Goal: Transaction & Acquisition: Purchase product/service

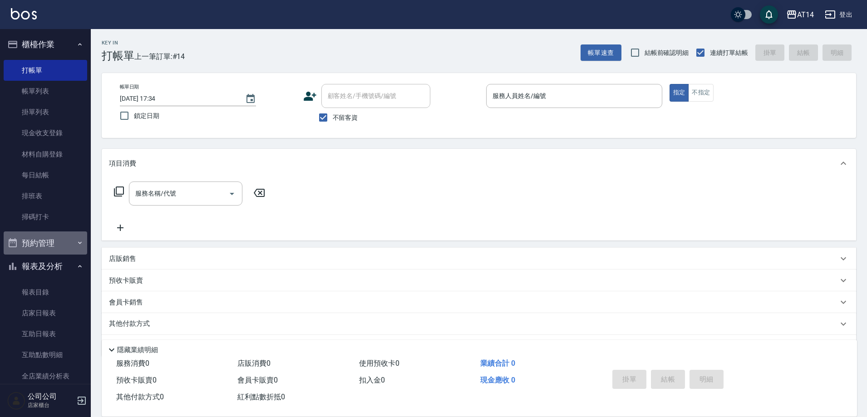
click at [64, 240] on button "預約管理" at bounding box center [45, 243] width 83 height 24
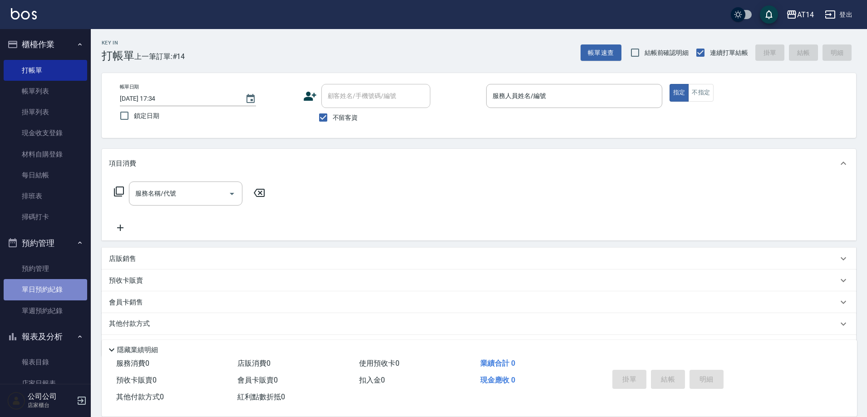
click at [65, 286] on link "單日預約紀錄" at bounding box center [45, 289] width 83 height 21
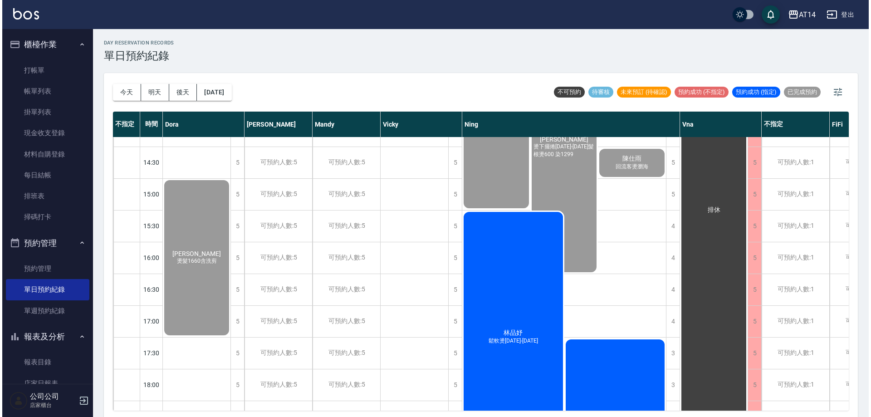
scroll to position [227, 0]
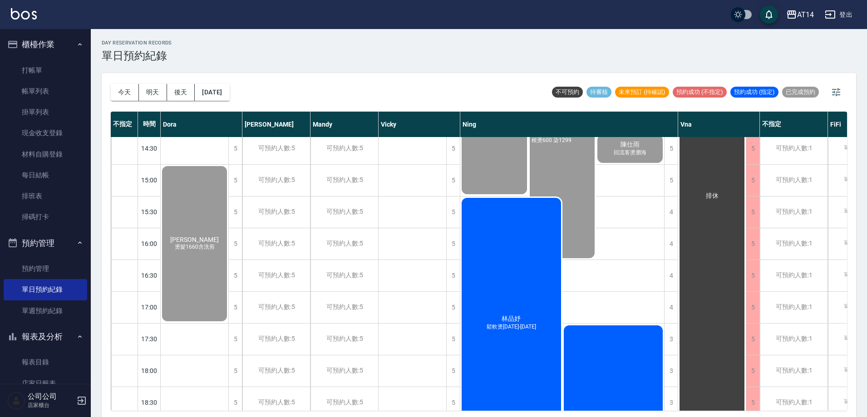
click at [524, 352] on div "[PERSON_NAME] 鬆軟燙[DATE]-[DATE]" at bounding box center [511, 322] width 102 height 253
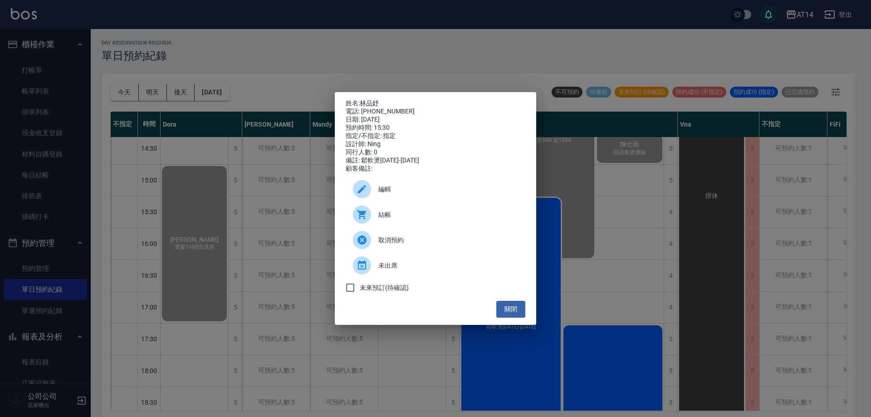
click at [445, 212] on div "結帳" at bounding box center [436, 214] width 180 height 25
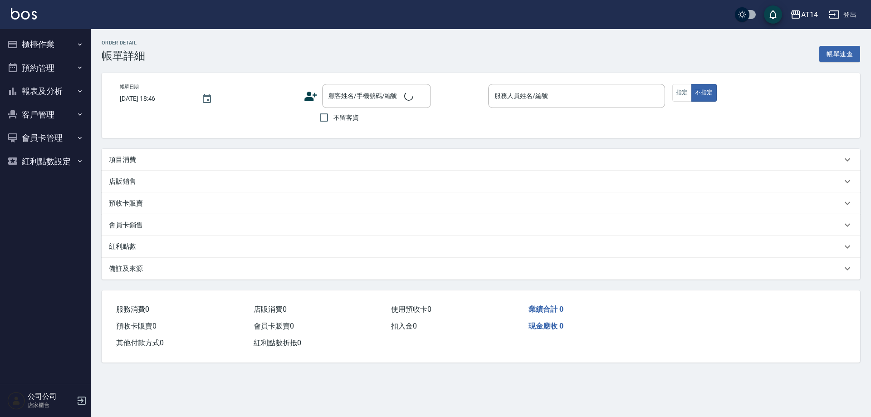
type input "[DATE] 15:30"
type input "Ning-19"
type input "鬆軟燙[DATE]-[DATE]"
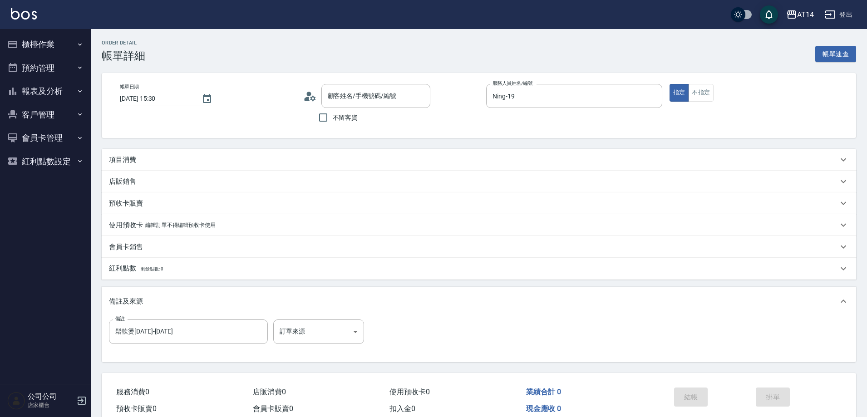
type input "[PERSON_NAME]/0989920086/null"
click at [44, 92] on button "報表及分析" at bounding box center [45, 91] width 83 height 24
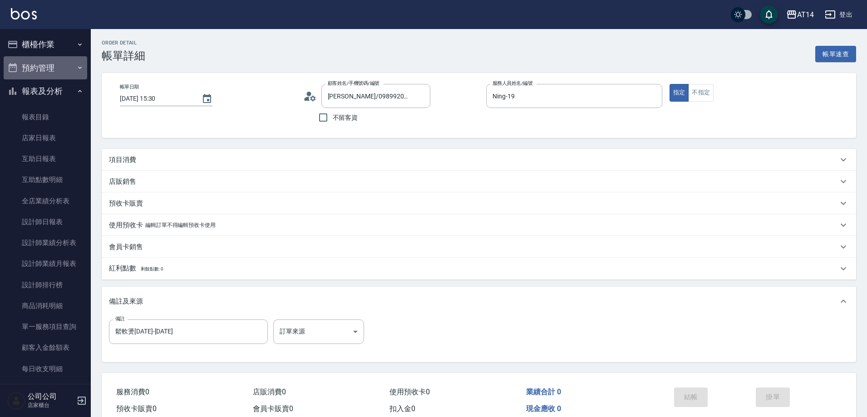
drag, startPoint x: 54, startPoint y: 69, endPoint x: 53, endPoint y: 88, distance: 18.7
click at [54, 69] on button "預約管理" at bounding box center [45, 68] width 83 height 24
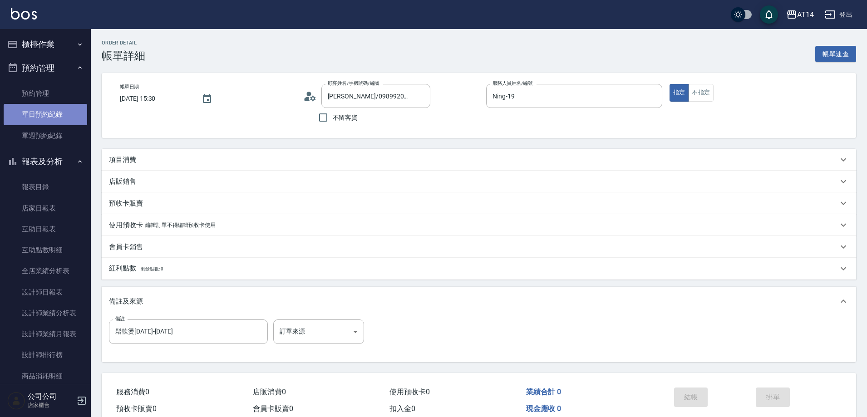
click at [55, 110] on link "單日預約紀錄" at bounding box center [45, 114] width 83 height 21
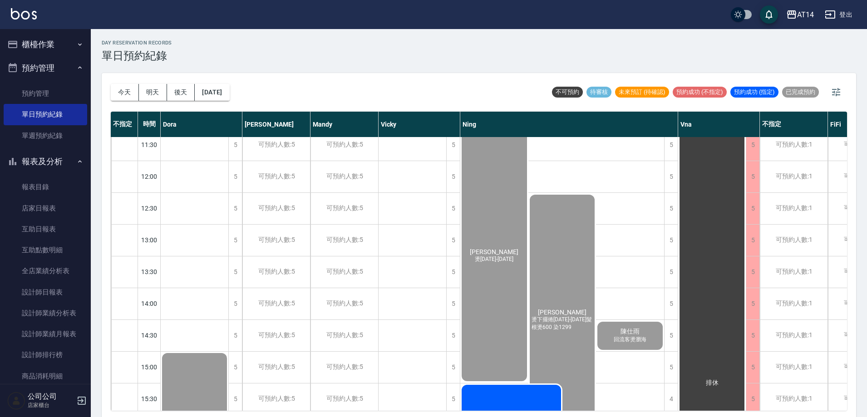
scroll to position [91, 0]
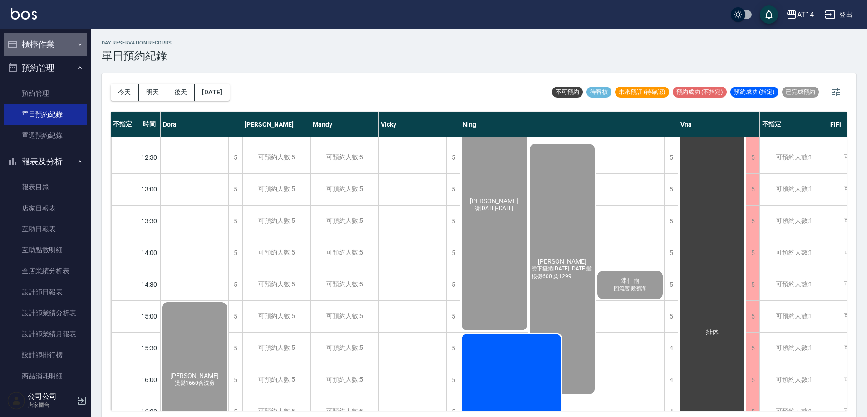
click at [46, 46] on button "櫃檯作業" at bounding box center [45, 45] width 83 height 24
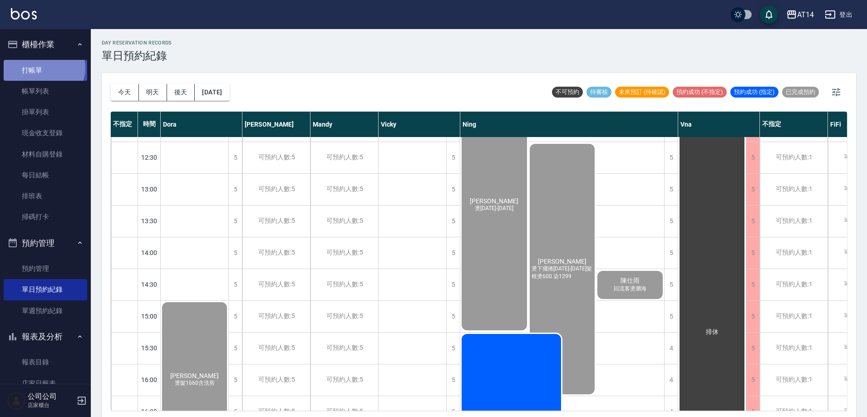
click at [42, 68] on link "打帳單" at bounding box center [45, 70] width 83 height 21
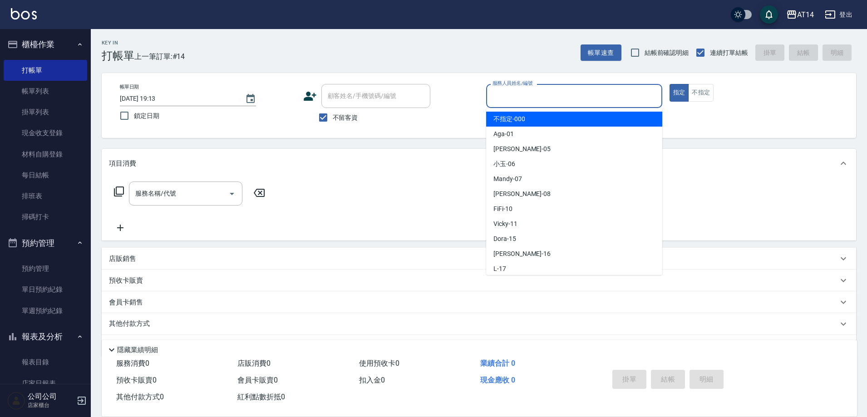
click at [528, 94] on input "服務人員姓名/編號" at bounding box center [574, 96] width 168 height 16
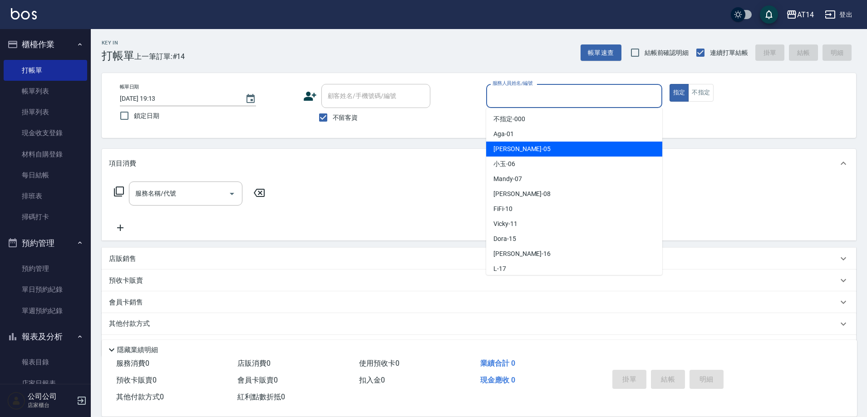
click at [513, 151] on span "Patty -05" at bounding box center [521, 149] width 57 height 10
type input "Patty-05"
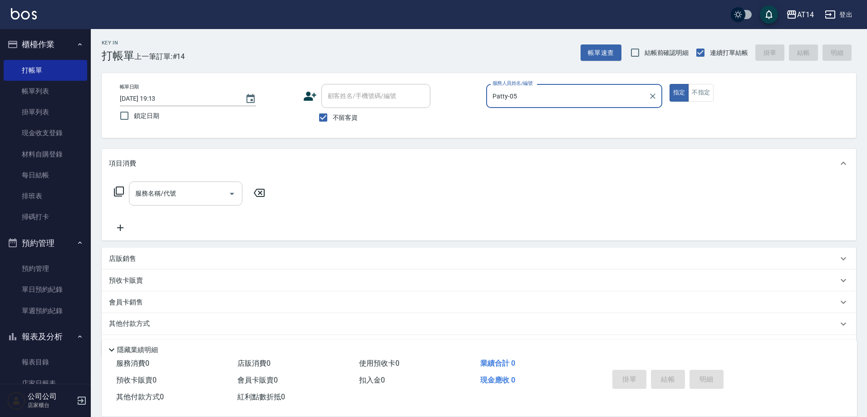
click at [181, 195] on input "服務名稱/代號" at bounding box center [179, 194] width 92 height 16
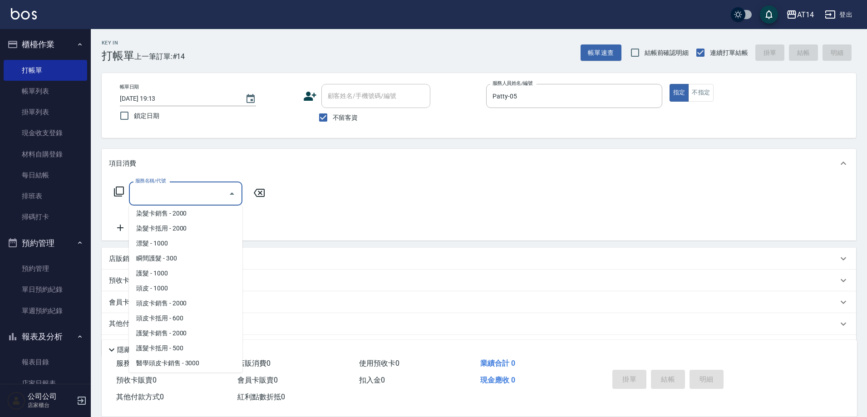
scroll to position [363, 0]
click at [171, 287] on span "頭皮 - 1000" at bounding box center [185, 287] width 113 height 15
type input "頭皮(052)"
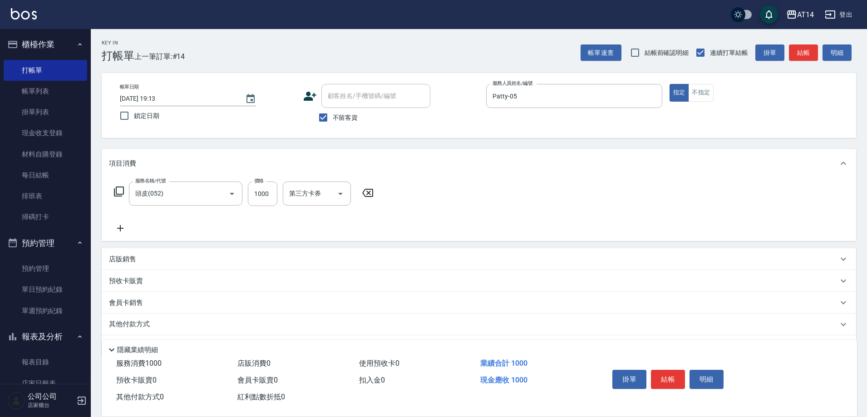
click at [367, 191] on icon at bounding box center [367, 193] width 11 height 8
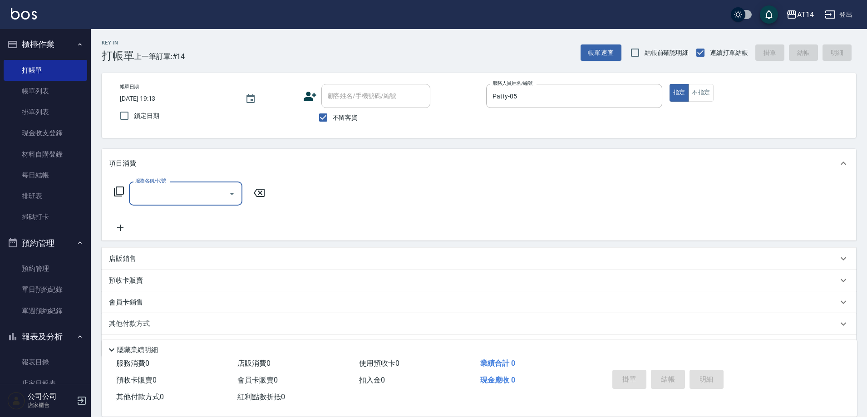
click at [215, 191] on input "服務名稱/代號" at bounding box center [179, 194] width 92 height 16
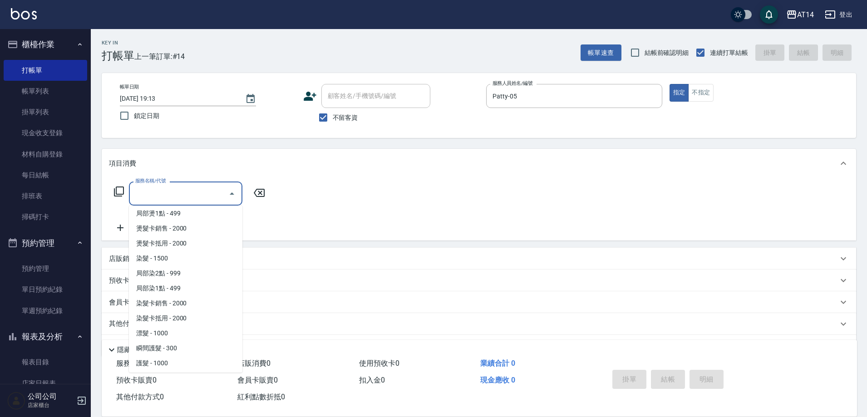
scroll to position [272, 0]
click at [165, 366] on span "護髮 - 1000" at bounding box center [185, 363] width 113 height 15
type input "護髮(051)"
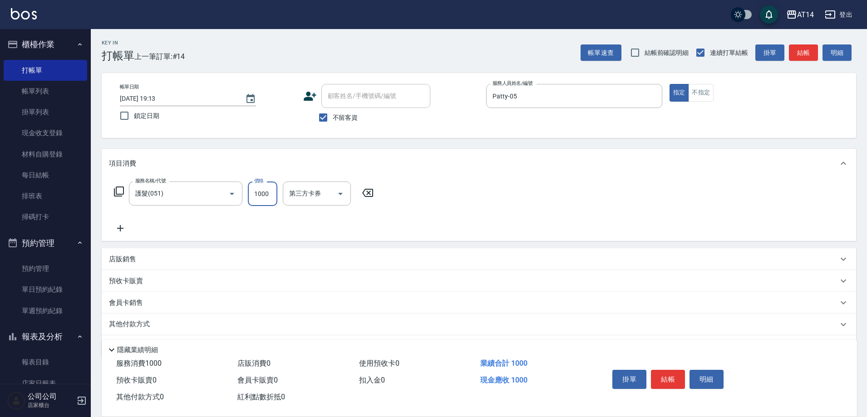
click at [261, 193] on input "1000" at bounding box center [262, 193] width 29 height 24
type input "600"
click at [119, 226] on icon at bounding box center [120, 228] width 23 height 11
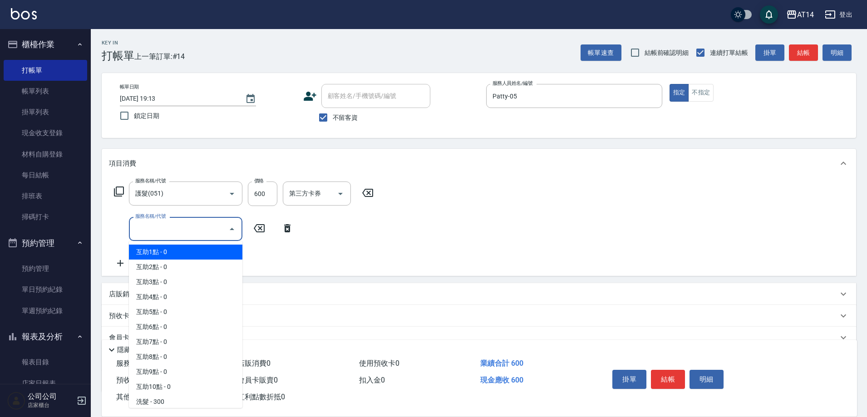
click at [144, 230] on input "服務名稱/代號" at bounding box center [179, 229] width 92 height 16
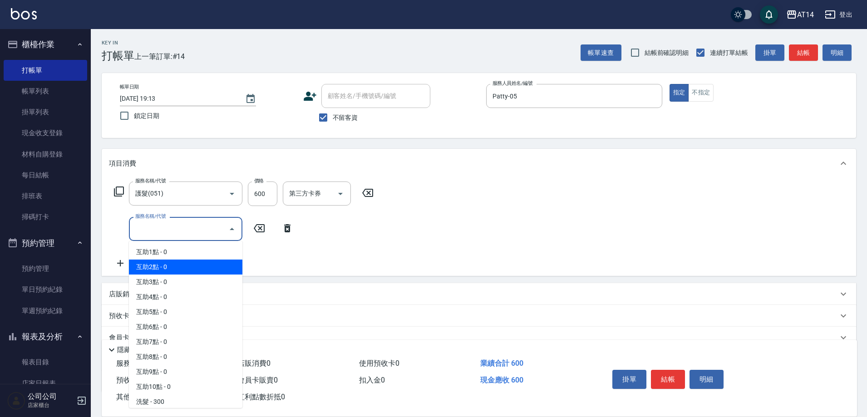
click at [147, 264] on span "互助2點 - 0" at bounding box center [185, 267] width 113 height 15
type input "互助2點(002)"
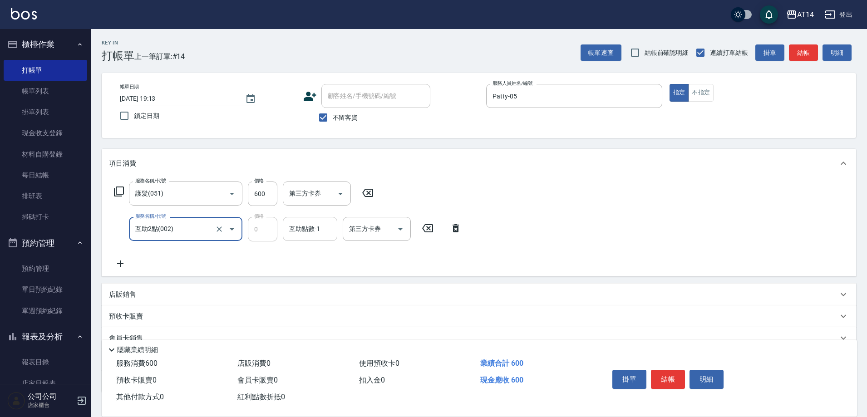
click at [304, 227] on div "互助點數-1 互助點數-1" at bounding box center [310, 229] width 54 height 24
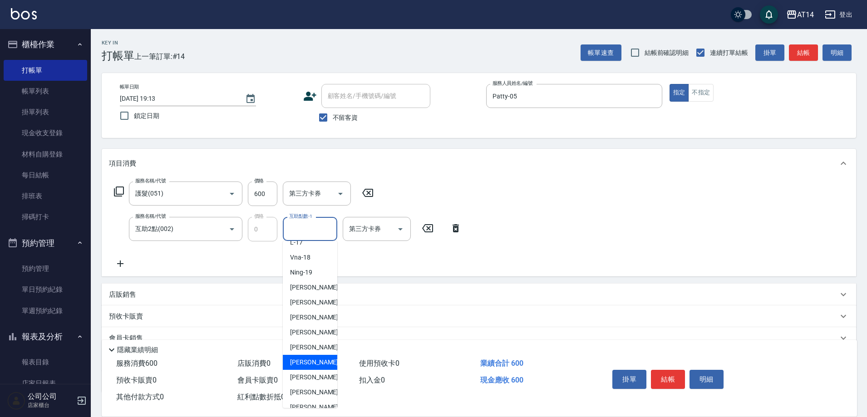
scroll to position [170, 0]
click at [306, 368] on span "蘇逸婕 -66" at bounding box center [318, 367] width 57 height 10
type input "蘇逸婕-66"
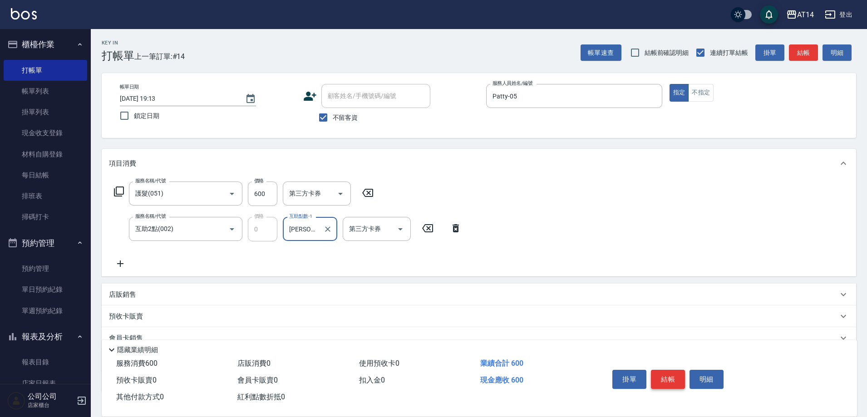
click at [677, 376] on button "結帳" at bounding box center [668, 379] width 34 height 19
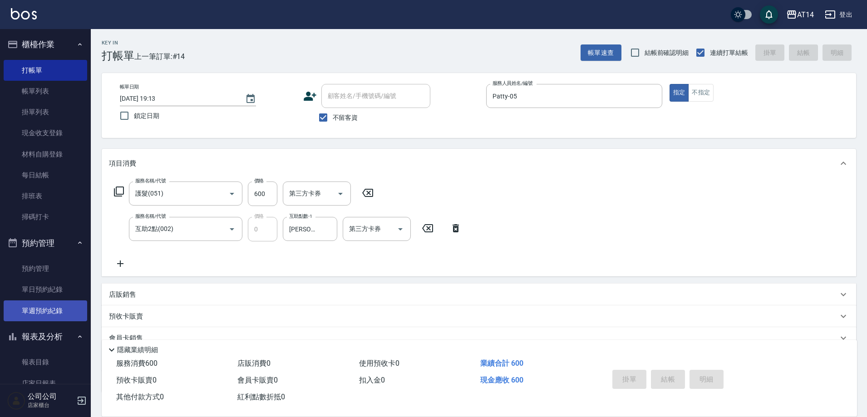
type input "2025/09/20 19:14"
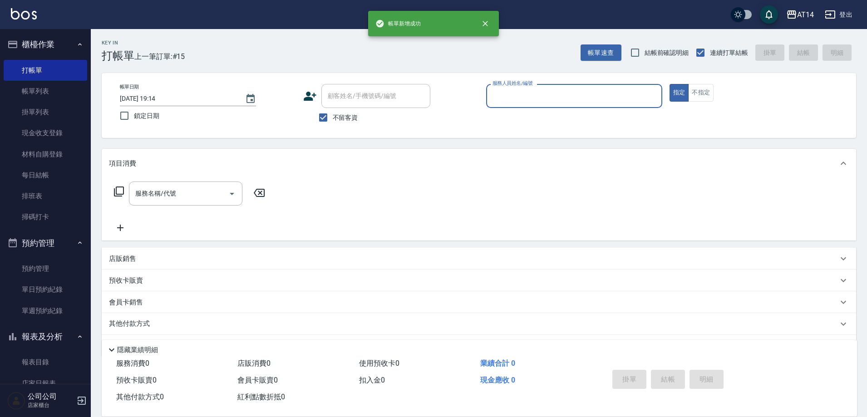
click at [78, 247] on button "預約管理" at bounding box center [45, 243] width 83 height 24
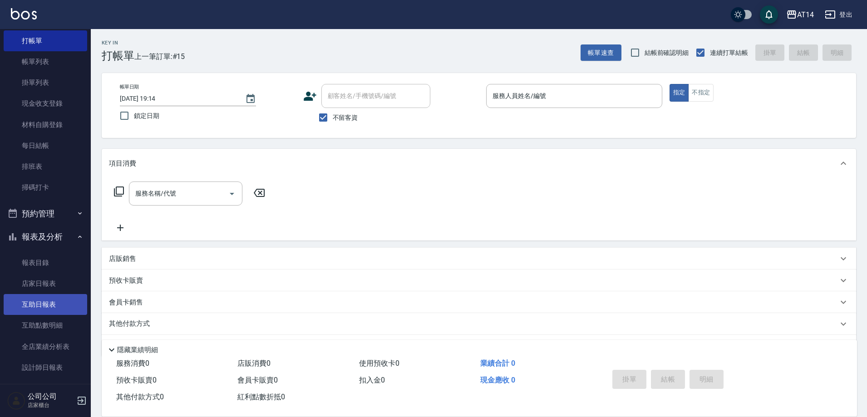
scroll to position [45, 0]
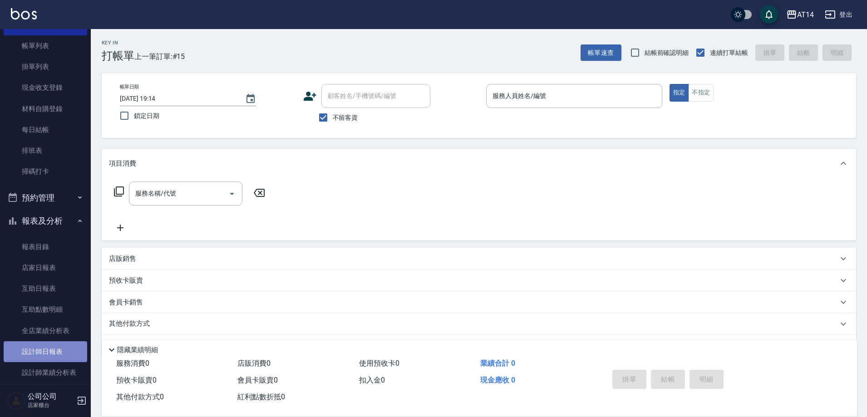
click at [47, 355] on link "設計師日報表" at bounding box center [45, 351] width 83 height 21
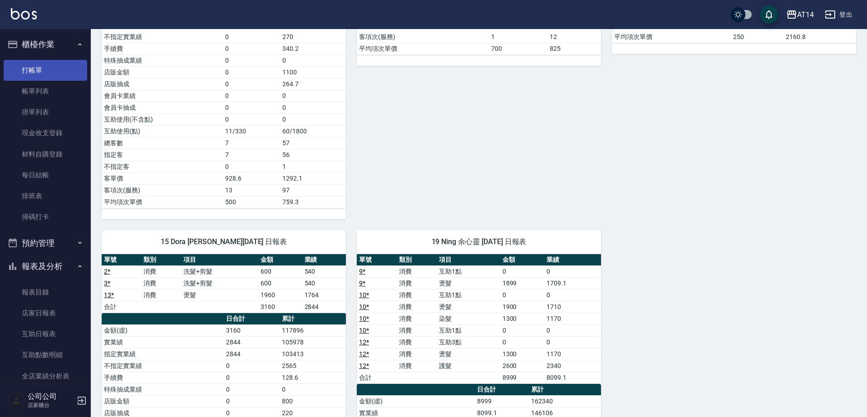
click at [47, 67] on link "打帳單" at bounding box center [45, 70] width 83 height 21
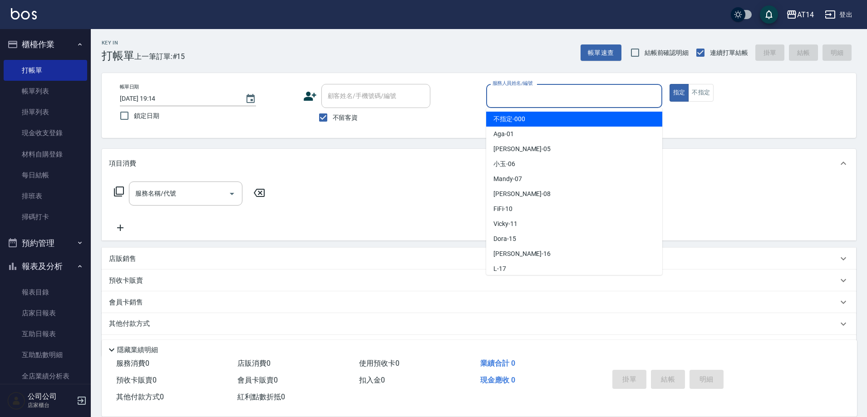
click at [543, 98] on input "服務人員姓名/編號" at bounding box center [574, 96] width 168 height 16
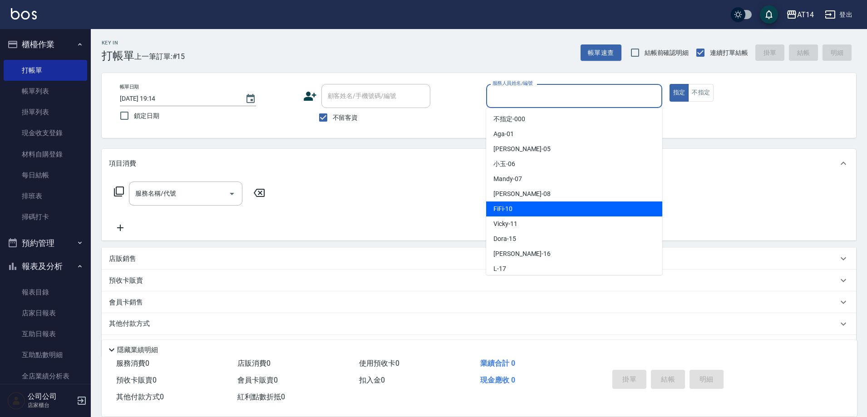
click at [524, 203] on div "FiFi -10" at bounding box center [574, 208] width 176 height 15
type input "FiFi-10"
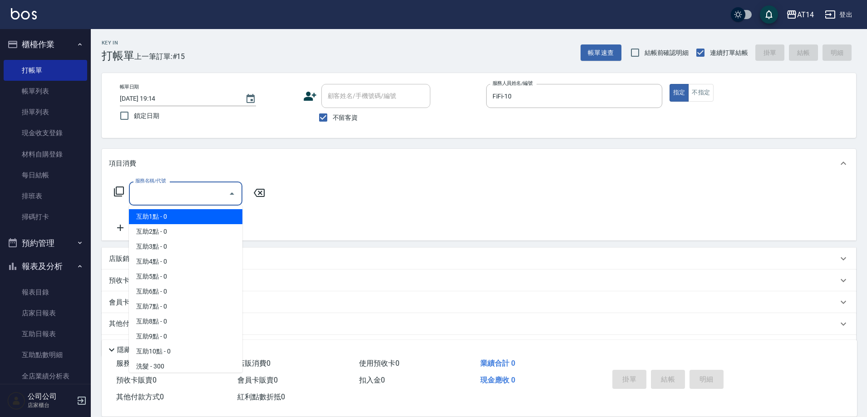
click at [186, 193] on input "服務名稱/代號" at bounding box center [179, 194] width 92 height 16
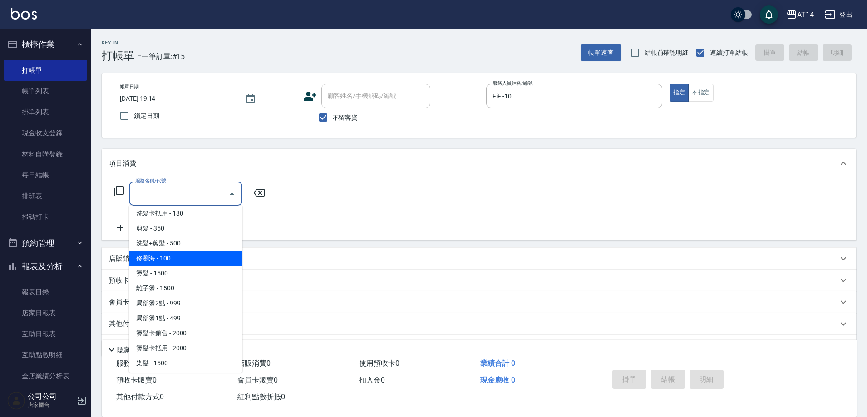
scroll to position [181, 0]
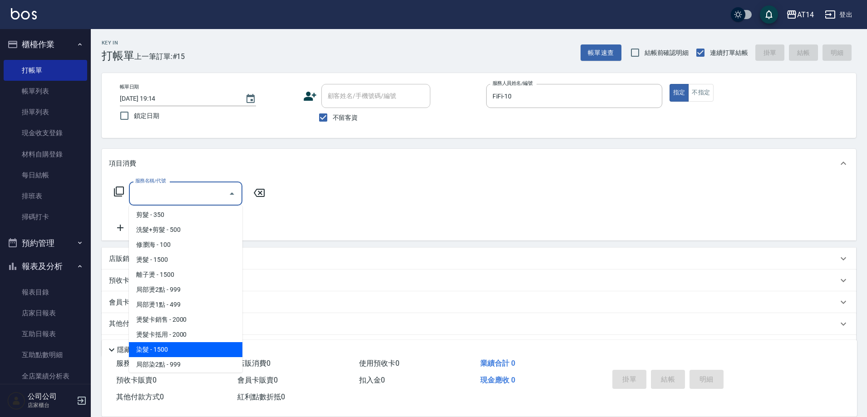
click at [166, 347] on span "染髮 - 1500" at bounding box center [185, 349] width 113 height 15
type input "染髮(041)"
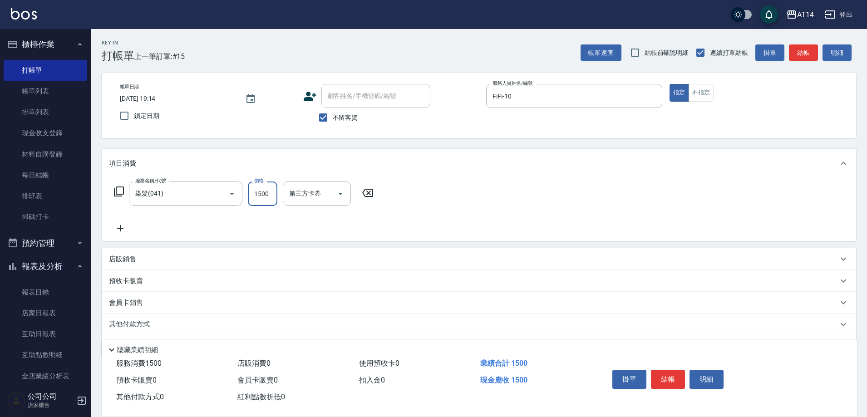
click at [272, 194] on input "1500" at bounding box center [262, 193] width 29 height 24
type input "2500"
click at [680, 376] on button "結帳" at bounding box center [668, 379] width 34 height 19
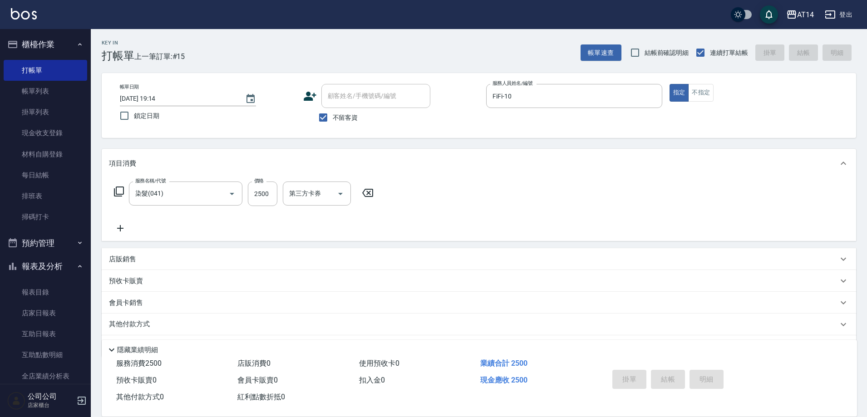
type input "2025/09/20 19:44"
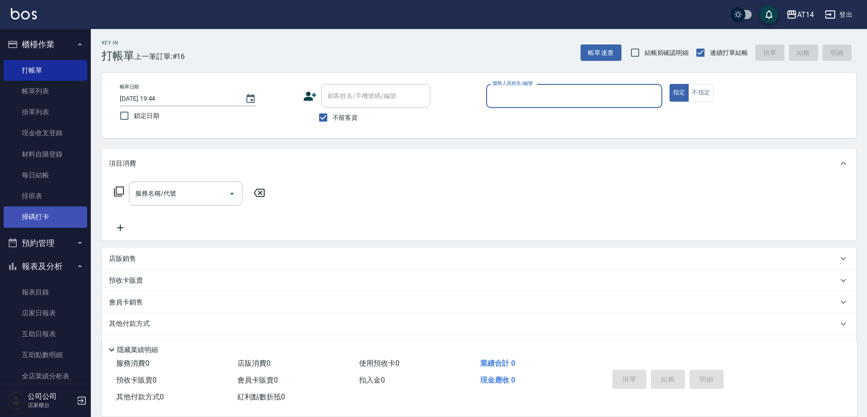
click at [62, 214] on link "掃碼打卡" at bounding box center [45, 216] width 83 height 21
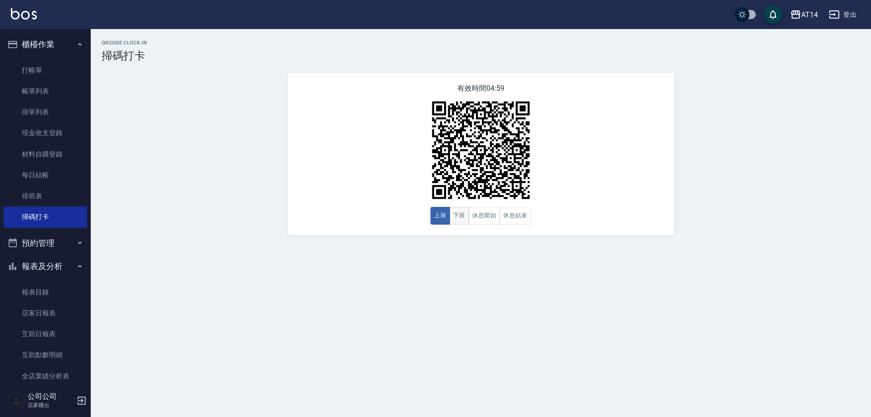
click at [462, 215] on button "下班" at bounding box center [460, 216] width 20 height 18
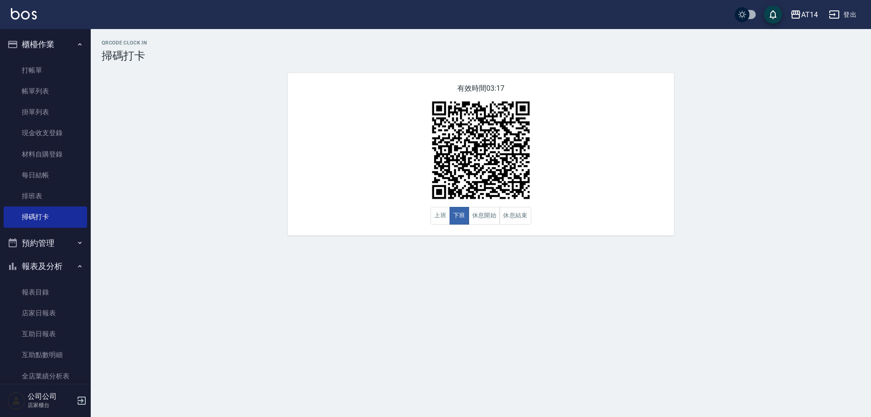
click at [67, 237] on button "預約管理" at bounding box center [45, 243] width 83 height 24
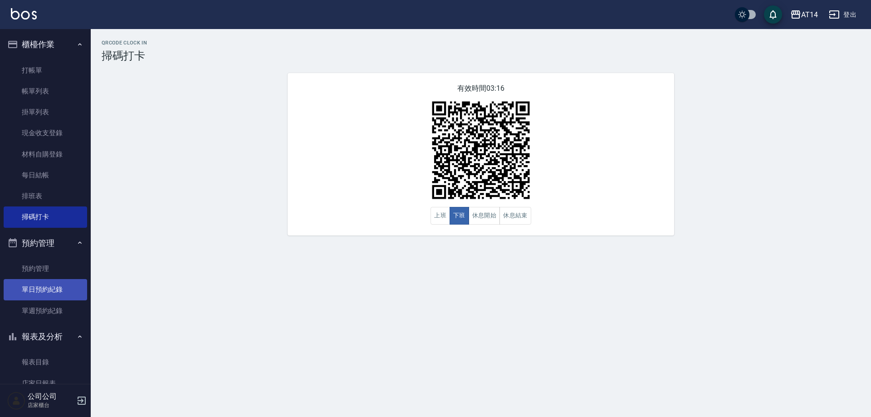
click at [69, 284] on link "單日預約紀錄" at bounding box center [45, 289] width 83 height 21
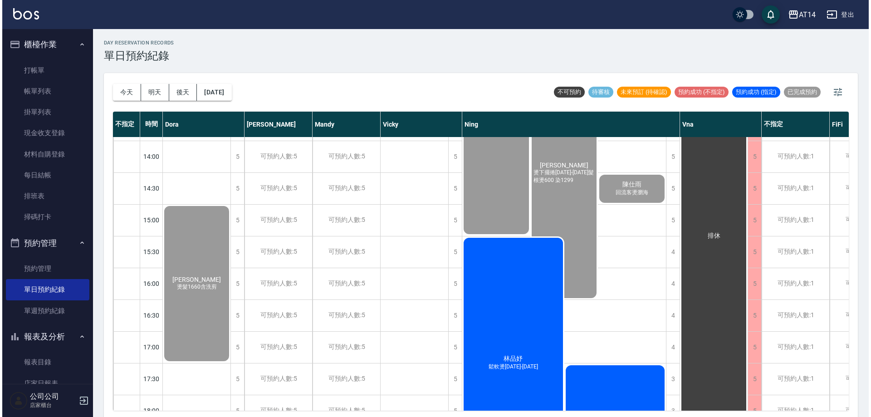
scroll to position [363, 0]
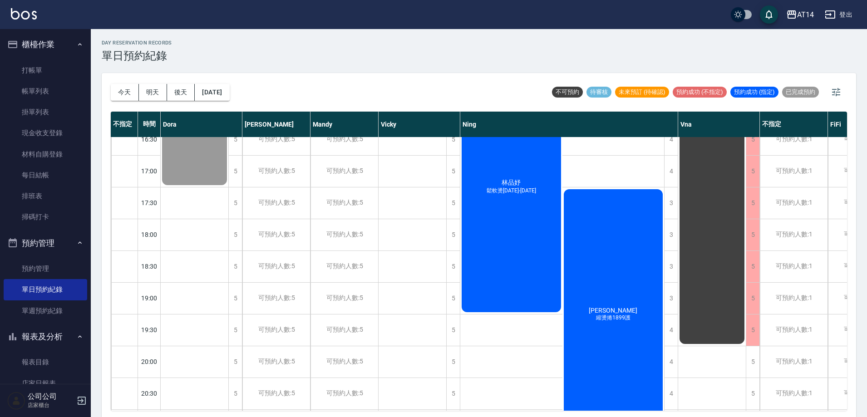
click at [533, 243] on div "林品妤 鬆軟燙1299-1899" at bounding box center [511, 186] width 102 height 253
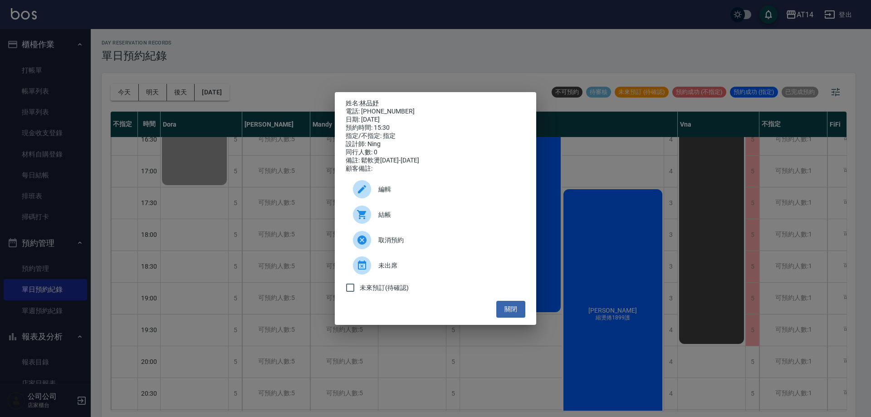
click at [431, 216] on span "結帳" at bounding box center [448, 215] width 140 height 10
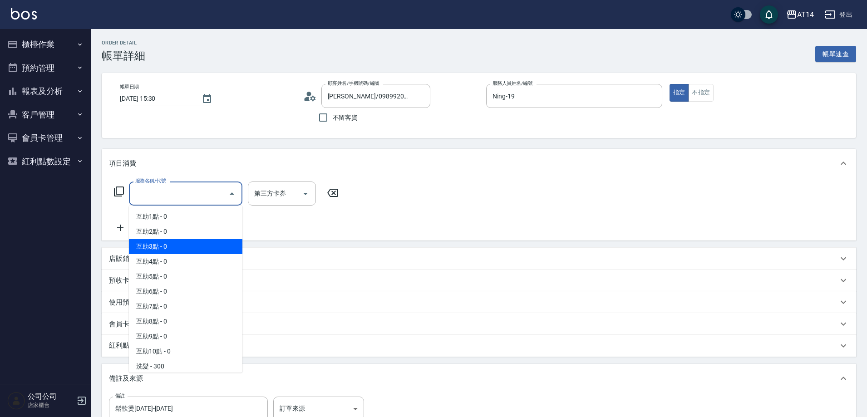
click at [191, 243] on span "互助3點 - 0" at bounding box center [185, 246] width 113 height 15
type input "互助3點(003)"
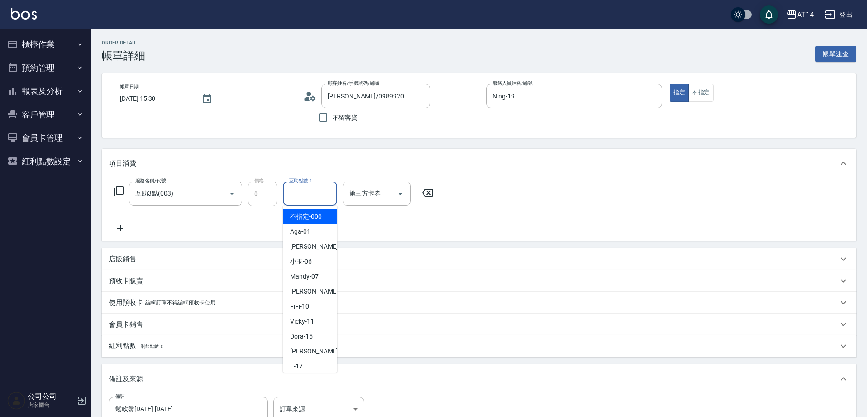
click at [294, 198] on input "互助點數-1" at bounding box center [310, 194] width 46 height 16
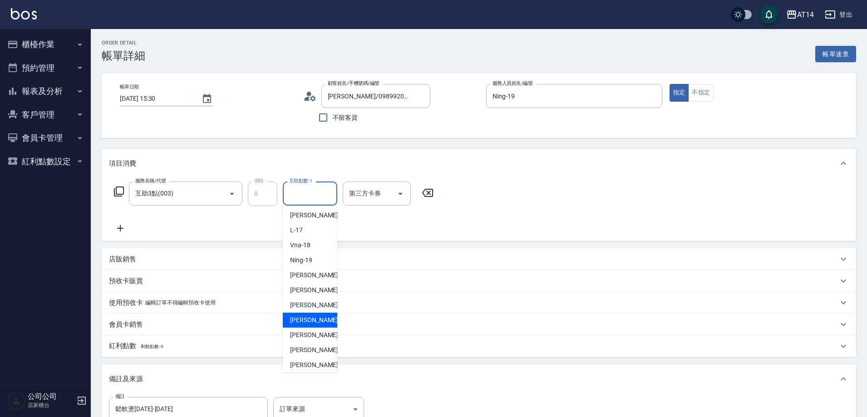
click at [312, 322] on span "楊明月 -63" at bounding box center [318, 320] width 57 height 10
type input "楊明月-63"
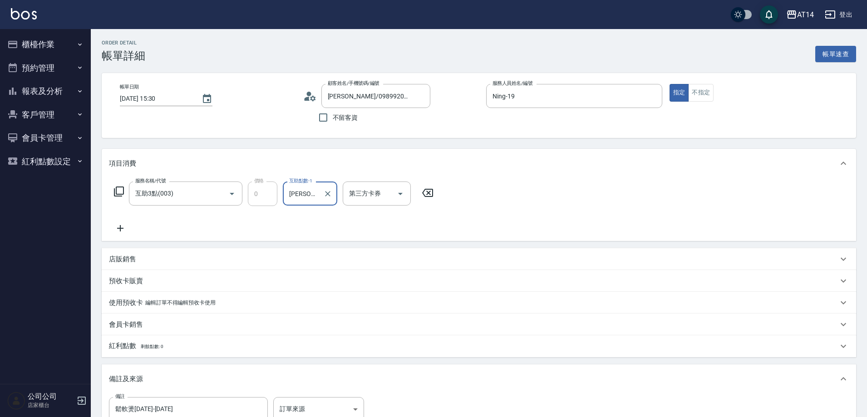
click at [122, 223] on icon at bounding box center [120, 228] width 23 height 11
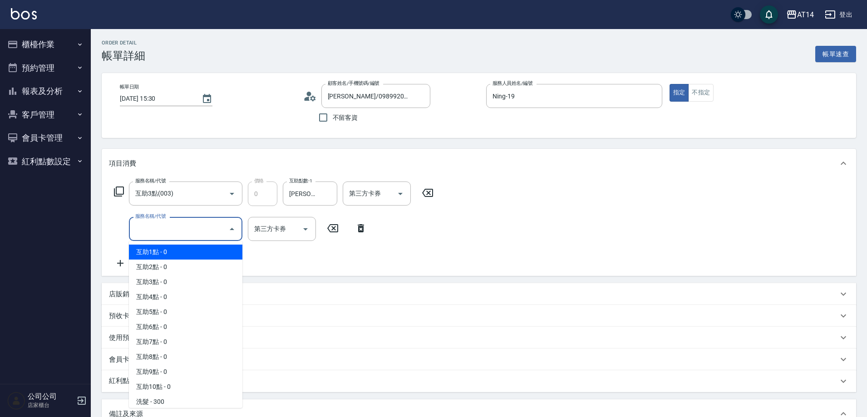
click at [151, 225] on input "服務名稱/代號" at bounding box center [179, 229] width 92 height 16
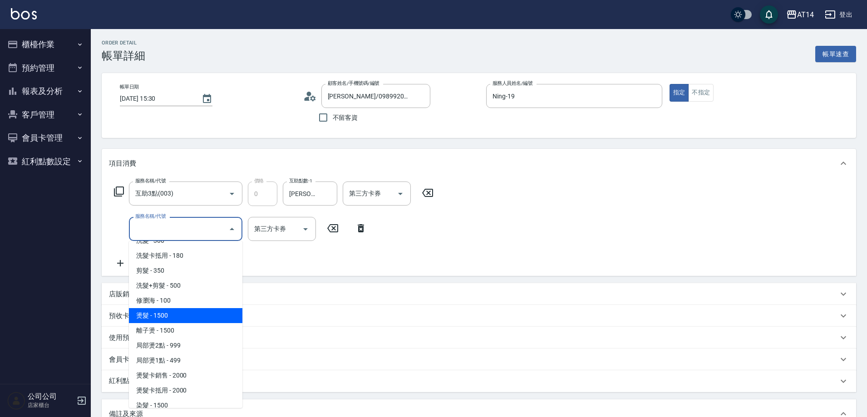
scroll to position [181, 0]
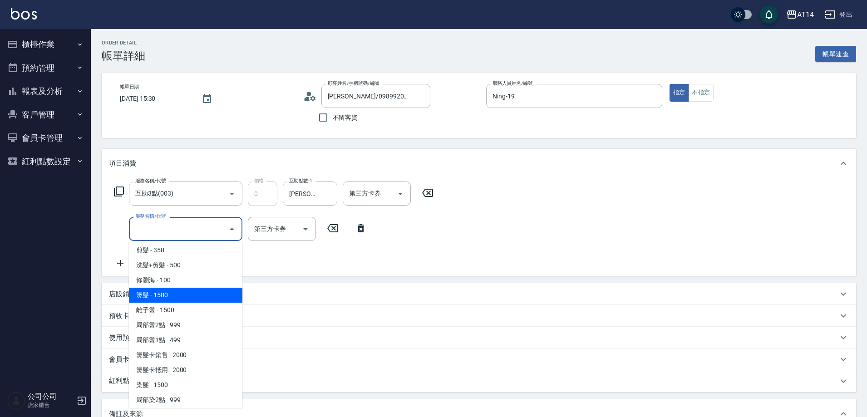
click at [180, 292] on span "燙髮 - 1500" at bounding box center [185, 295] width 113 height 15
type input "3"
type input "燙髮(031)"
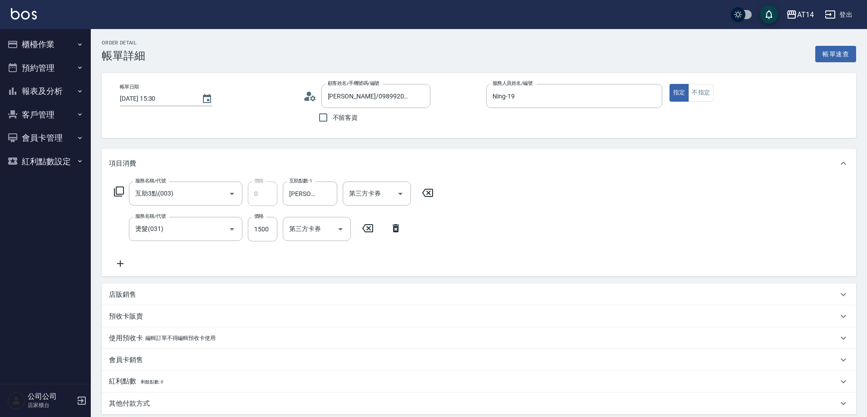
click at [124, 261] on icon at bounding box center [120, 263] width 23 height 11
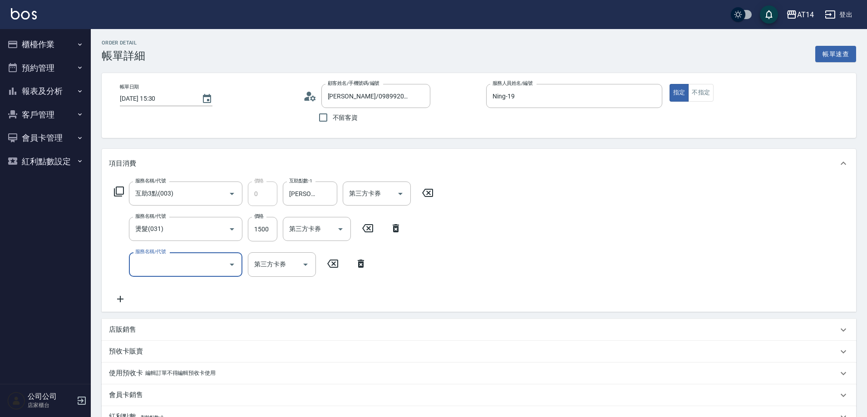
click at [142, 265] on input "服務名稱/代號" at bounding box center [179, 264] width 92 height 16
type input "051"
type input "5"
type input "護髮(051)"
type input "1"
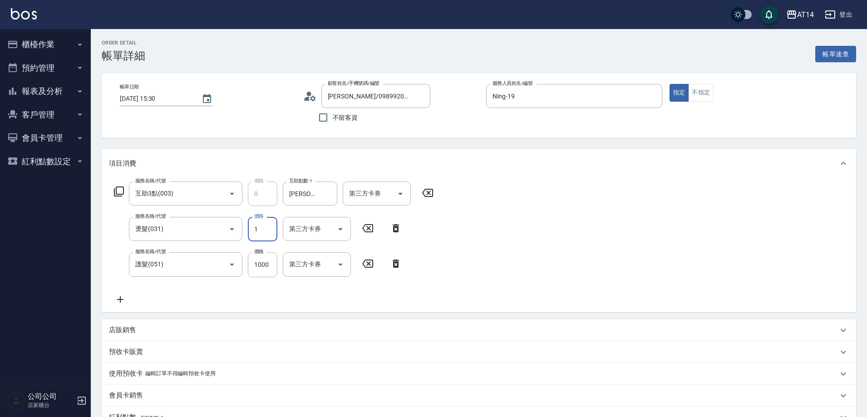
type input "2"
type input "1899"
type input "6"
type input "1899"
click at [265, 261] on input "1000" at bounding box center [262, 264] width 29 height 24
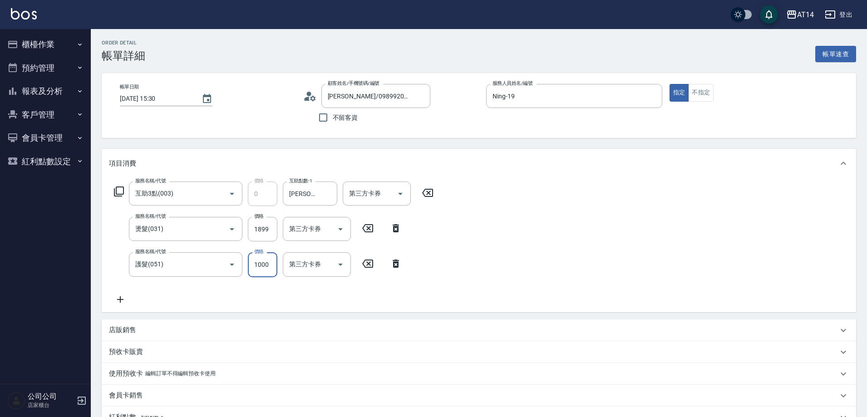
type input "2"
type input "4"
type input "2300"
type input "8"
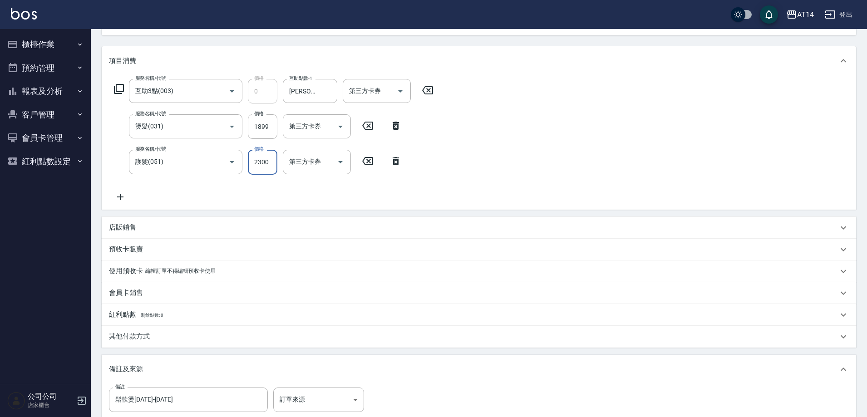
scroll to position [136, 0]
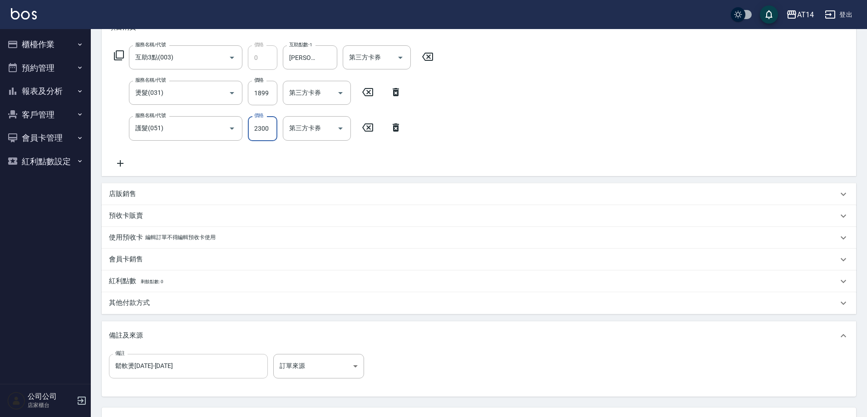
type input "2300"
drag, startPoint x: 235, startPoint y: 366, endPoint x: 95, endPoint y: 374, distance: 140.9
click at [96, 374] on div "Order detail 帳單詳細 帳單速查 帳單日期 2025/09/20 15:30 顧客姓名/手機號碼/編號 林品妤/0989920086/null 顧…" at bounding box center [479, 191] width 776 height 597
type input "五碼71028"
click at [320, 362] on body "AT14 登出 櫃檯作業 打帳單 帳單列表 掛單列表 現金收支登錄 材料自購登錄 每日結帳 排班表 掃碼打卡 預約管理 預約管理 單日預約紀錄 單週預約紀錄 …" at bounding box center [433, 177] width 867 height 627
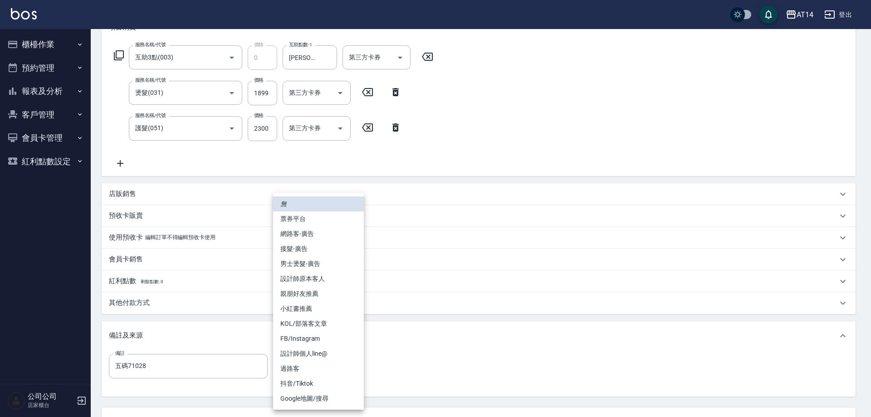
click at [323, 235] on li "網路客-廣告" at bounding box center [318, 233] width 91 height 15
type input "網路客-廣告"
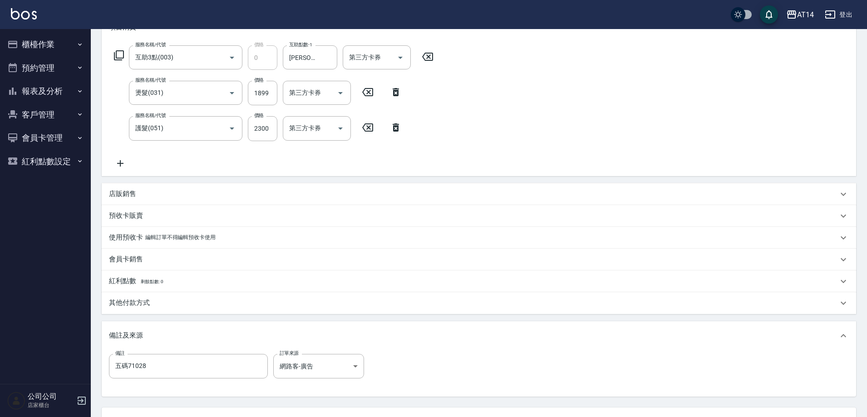
click at [171, 303] on div "其他付款方式" at bounding box center [473, 303] width 729 height 10
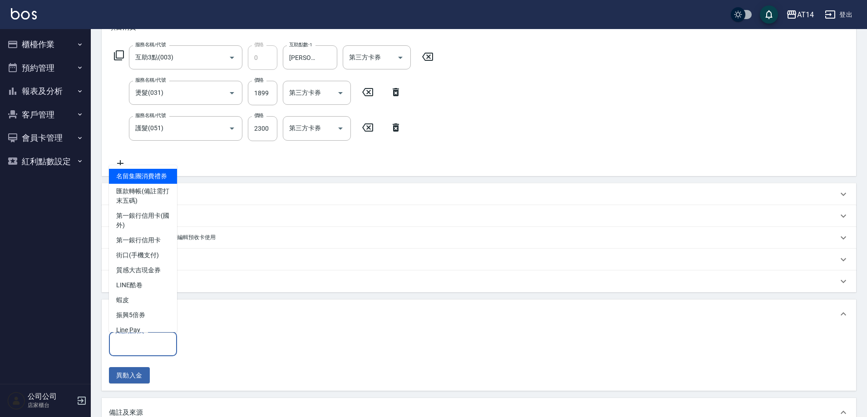
drag, startPoint x: 150, startPoint y: 343, endPoint x: 157, endPoint y: 283, distance: 61.3
click at [150, 343] on div "其他付款方式 其他付款方式" at bounding box center [143, 344] width 68 height 24
click at [146, 206] on span "匯款轉帳(備註需打末五碼)" at bounding box center [143, 196] width 68 height 24
type input "匯款轉帳(備註需打末五碼)"
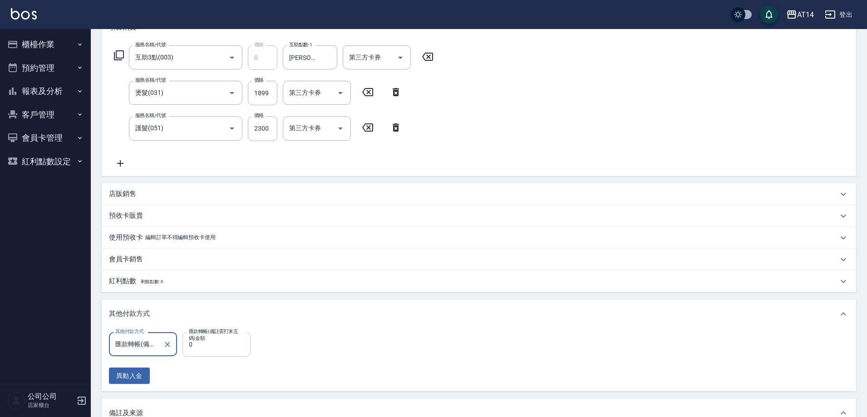
click at [223, 343] on input "0" at bounding box center [216, 344] width 68 height 24
type input "4199"
type input "0"
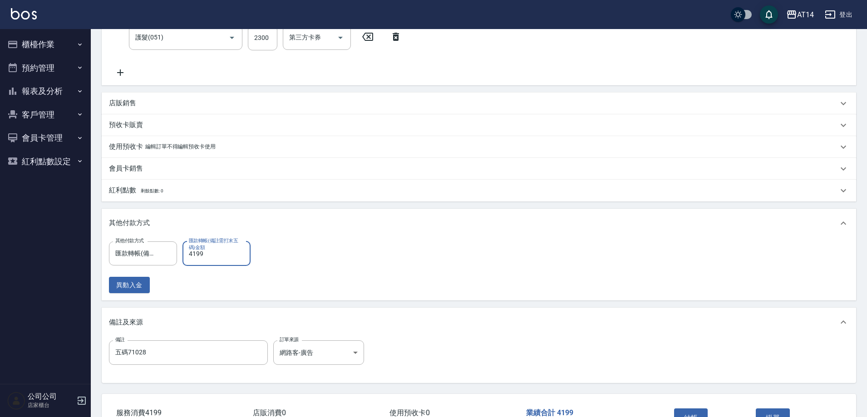
scroll to position [291, 0]
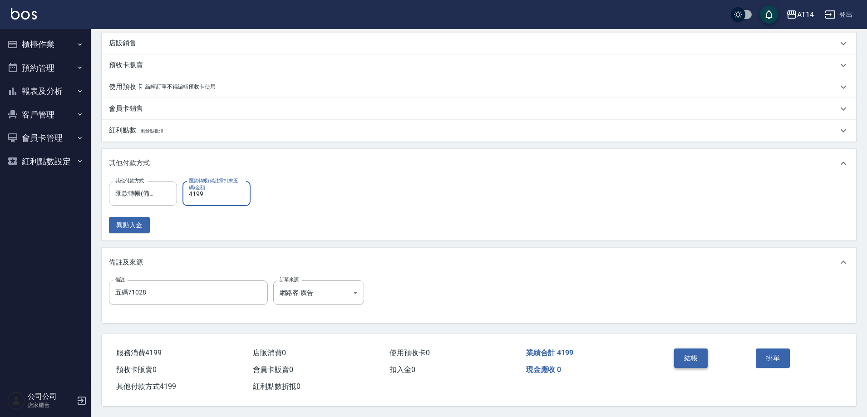
type input "4199"
click at [685, 349] on button "結帳" at bounding box center [691, 357] width 34 height 19
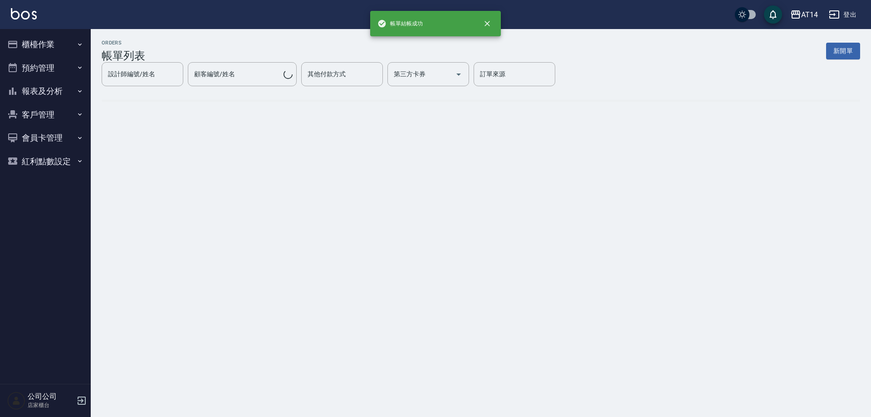
click at [51, 94] on button "報表及分析" at bounding box center [45, 91] width 83 height 24
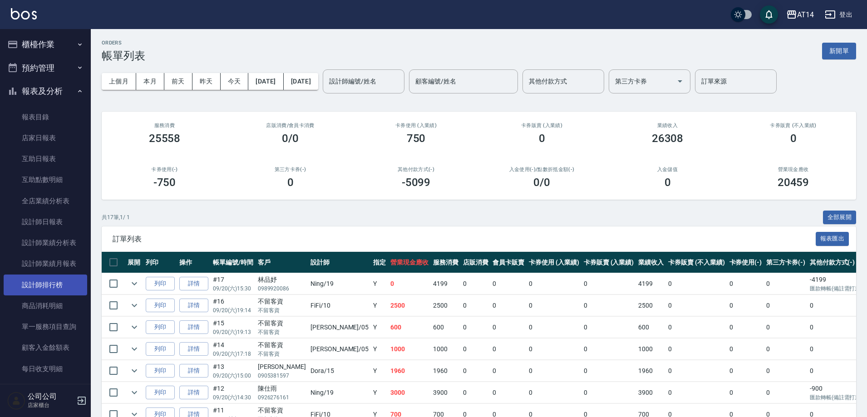
click at [63, 289] on link "設計師排行榜" at bounding box center [45, 284] width 83 height 21
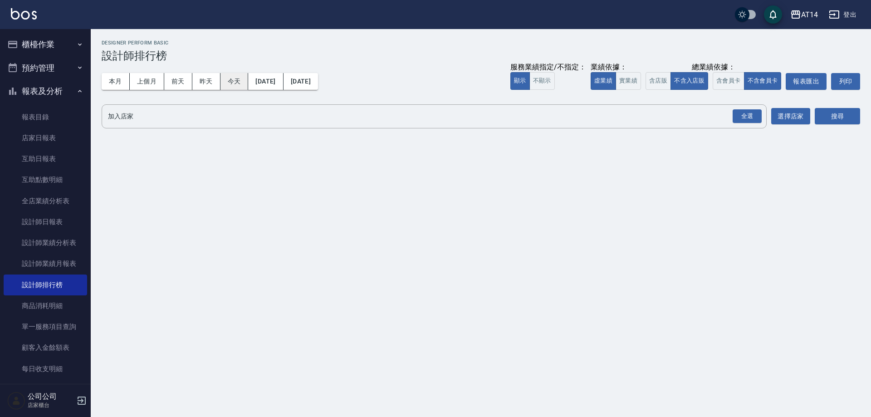
drag, startPoint x: 222, startPoint y: 76, endPoint x: 230, endPoint y: 78, distance: 9.0
click at [223, 76] on button "今天" at bounding box center [234, 81] width 28 height 17
click at [758, 114] on div "全選" at bounding box center [747, 116] width 29 height 14
click at [807, 116] on button "選擇店家" at bounding box center [790, 116] width 39 height 17
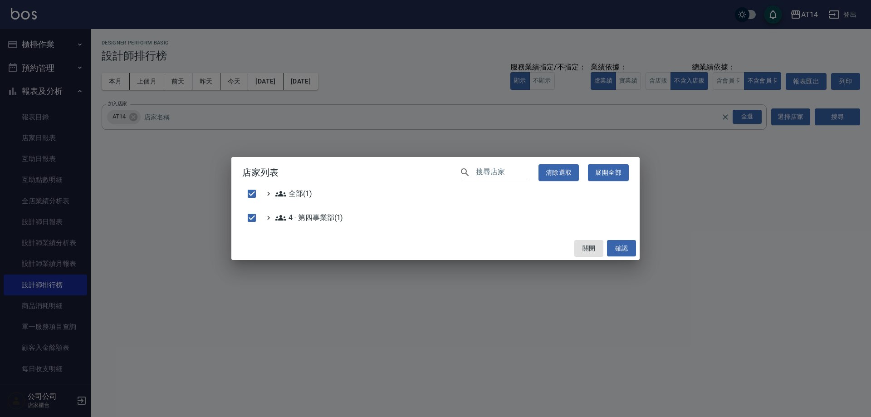
click at [623, 253] on button "確認" at bounding box center [621, 248] width 29 height 17
checkbox input "false"
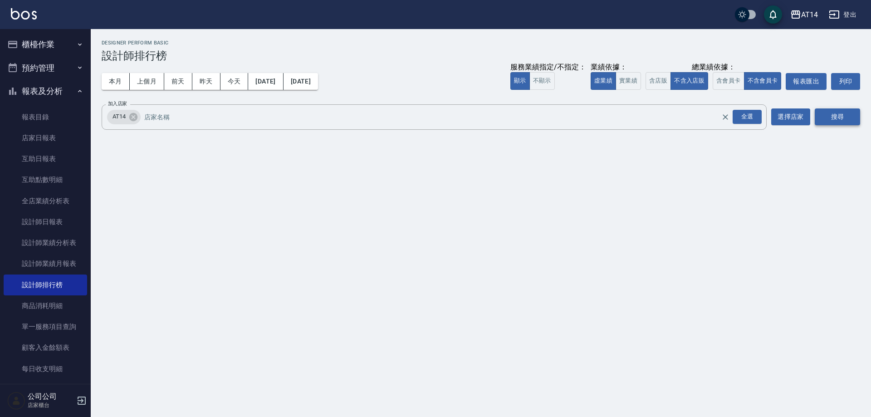
click at [839, 116] on button "搜尋" at bounding box center [837, 116] width 45 height 17
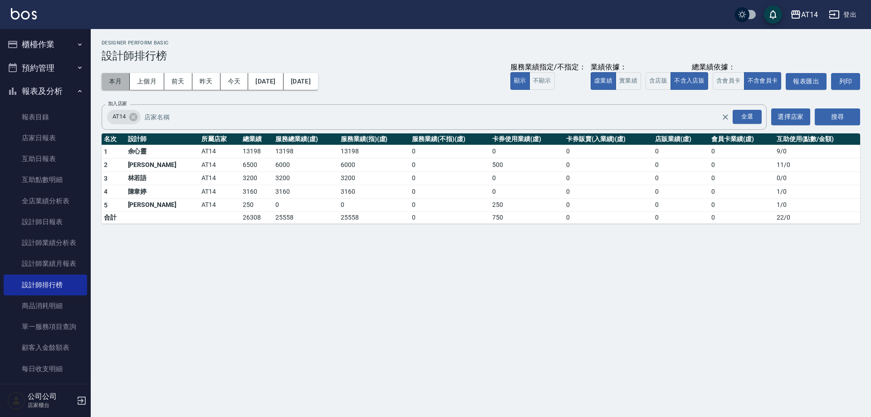
click at [122, 83] on button "本月" at bounding box center [116, 81] width 28 height 17
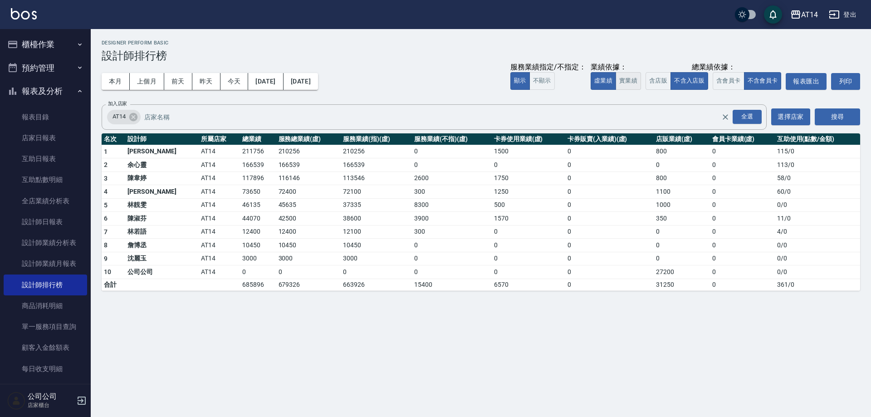
click at [631, 79] on button "實業績" at bounding box center [628, 81] width 25 height 18
click at [611, 76] on button "虛業績" at bounding box center [603, 81] width 25 height 18
click at [635, 79] on button "實業績" at bounding box center [628, 81] width 25 height 18
click at [47, 135] on link "店家日報表" at bounding box center [45, 137] width 83 height 21
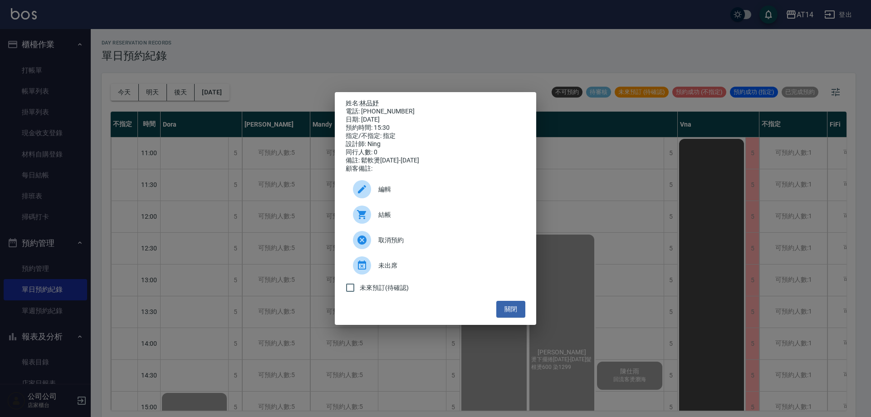
click at [15, 79] on div "姓名: 林品妤 電話: 0989920086 日期: 2025/09/20 預約時間: 15:30 指定/不指定: 指定 設計師: Ning 同行人數: 0 …" at bounding box center [435, 208] width 871 height 417
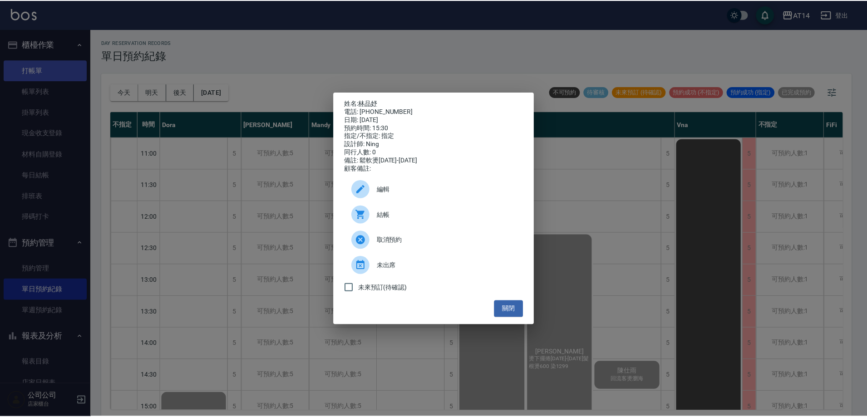
scroll to position [227, 0]
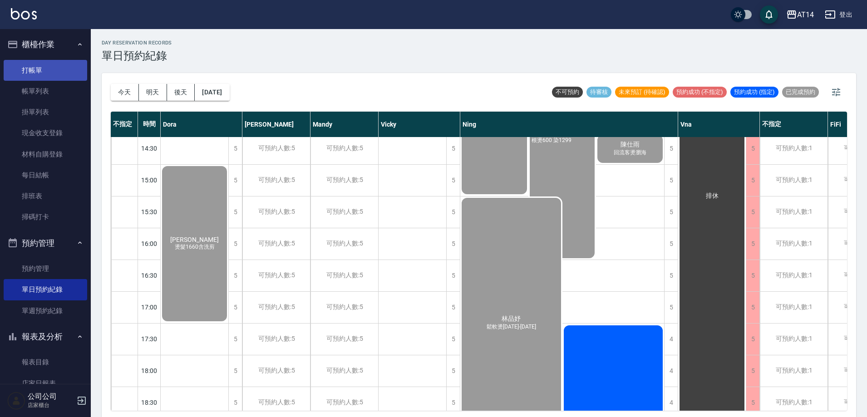
click at [35, 71] on link "打帳單" at bounding box center [45, 70] width 83 height 21
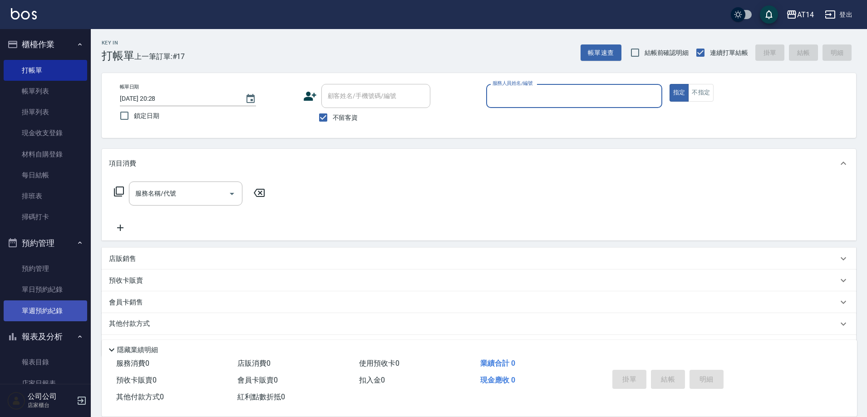
click at [66, 305] on link "單週預約紀錄" at bounding box center [45, 310] width 83 height 21
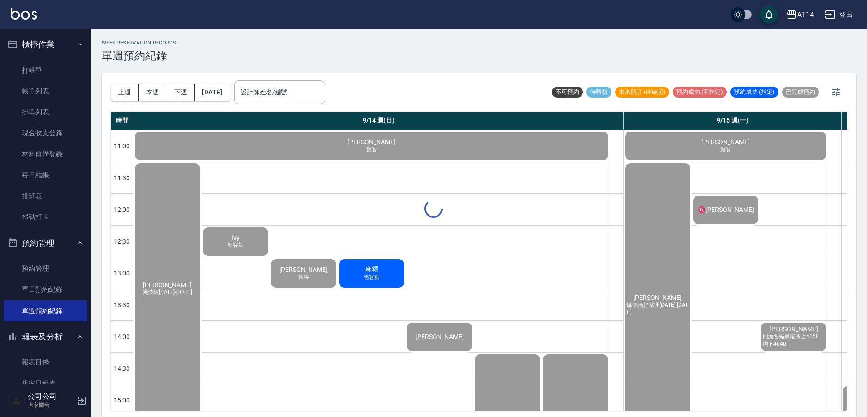
click at [300, 93] on div "WEEK RESERVATION RECORDS 單週預約紀錄 上週 本週 下週 2025/09/14 設計師姓名/編號 設計師姓名/編號 不可預約 待審核 …" at bounding box center [479, 224] width 776 height 391
click at [301, 92] on input "設計師姓名/編號" at bounding box center [279, 92] width 83 height 16
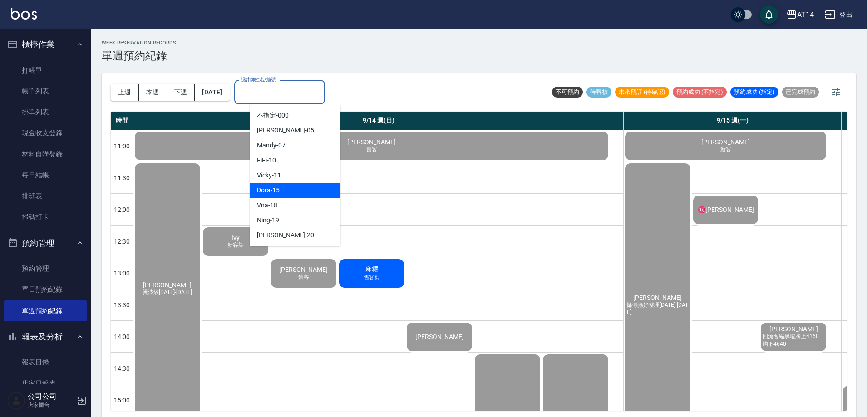
click at [290, 186] on div "Dora -15" at bounding box center [295, 190] width 91 height 15
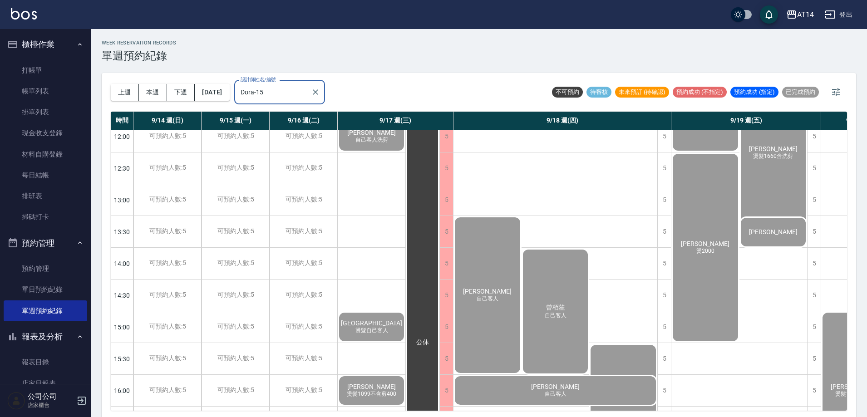
scroll to position [136, 0]
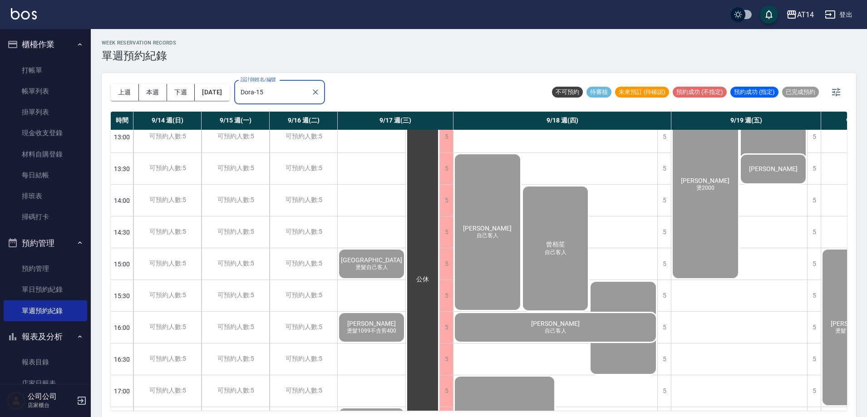
click at [297, 98] on input "Dora-15" at bounding box center [272, 92] width 69 height 16
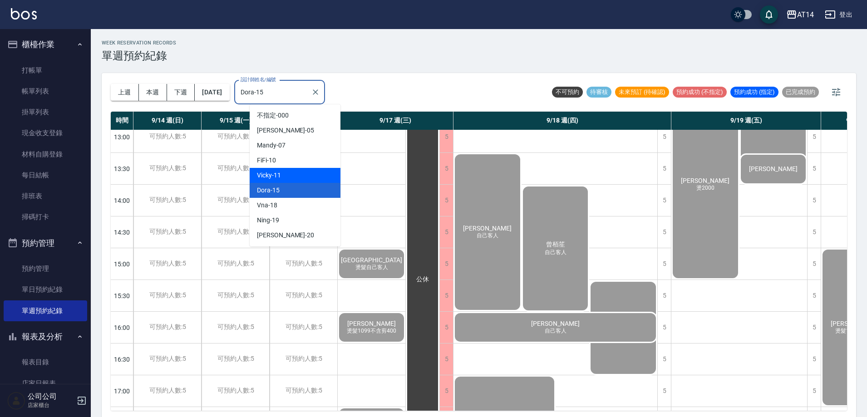
click at [284, 172] on div "Vicky -11" at bounding box center [295, 175] width 91 height 15
type input "Vicky-11"
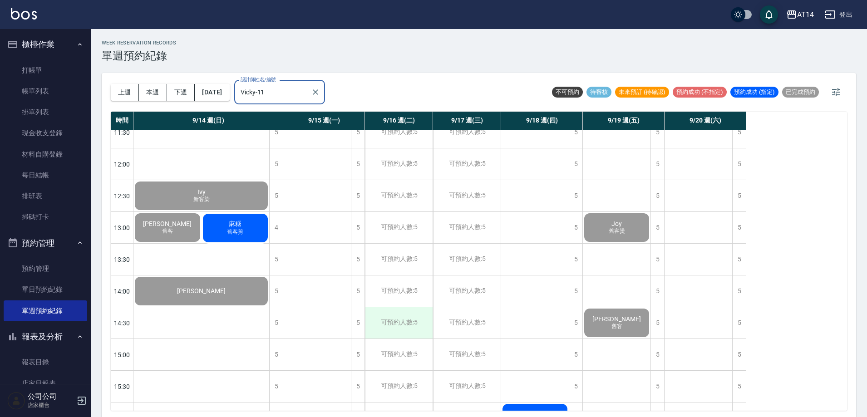
scroll to position [0, 0]
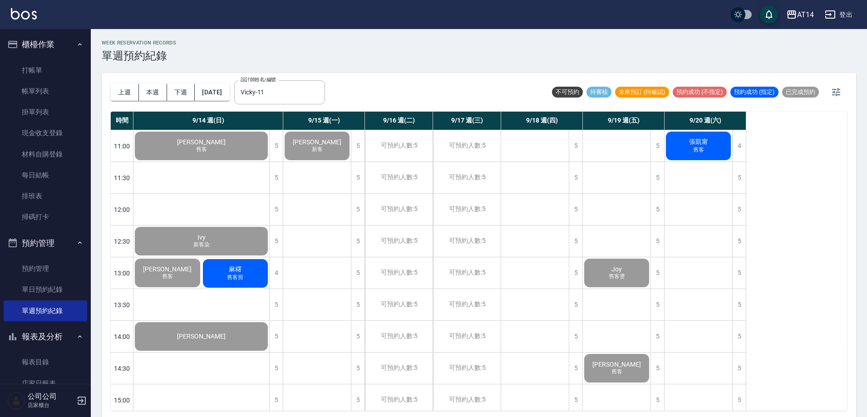
click at [693, 146] on span "張凱甯" at bounding box center [698, 142] width 23 height 8
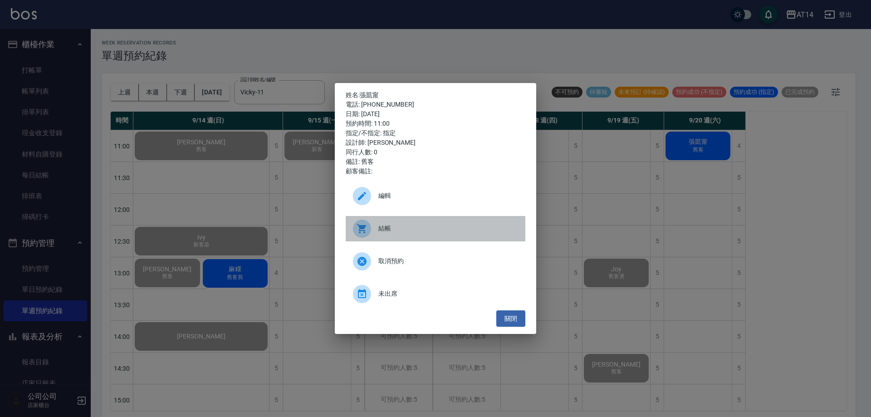
click at [428, 226] on span "結帳" at bounding box center [448, 229] width 140 height 10
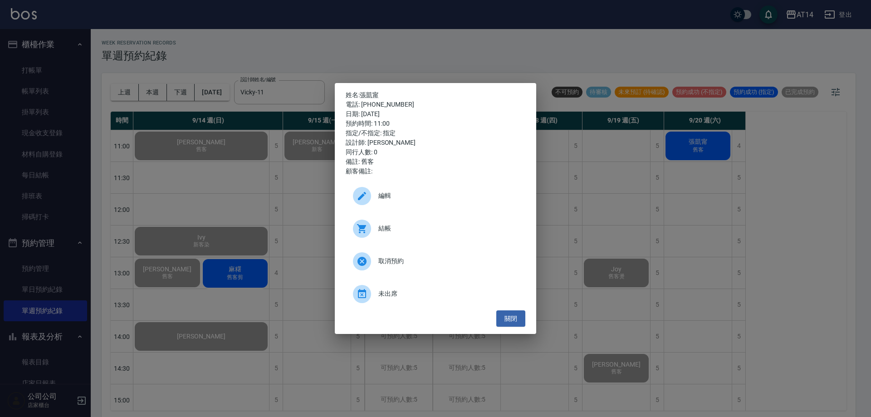
click at [424, 31] on div "姓名: 張凱甯 電話: 0909309185 日期: 2025/09/20 預約時間: 11:00 指定/不指定: 指定 設計師: Vicky 同行人數: 0…" at bounding box center [435, 208] width 871 height 417
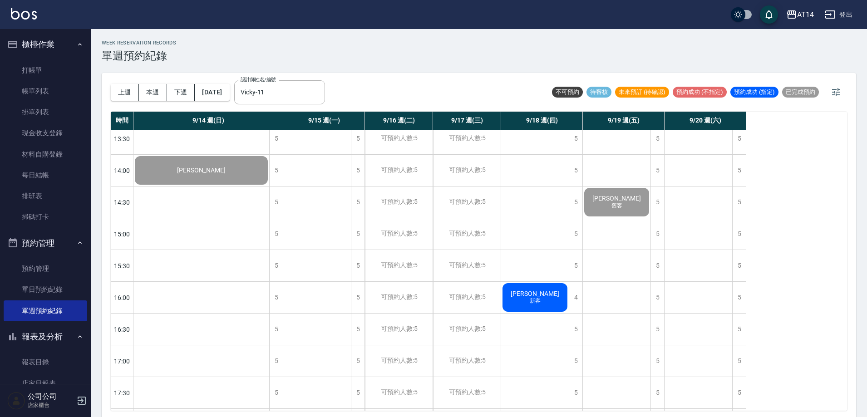
scroll to position [298, 0]
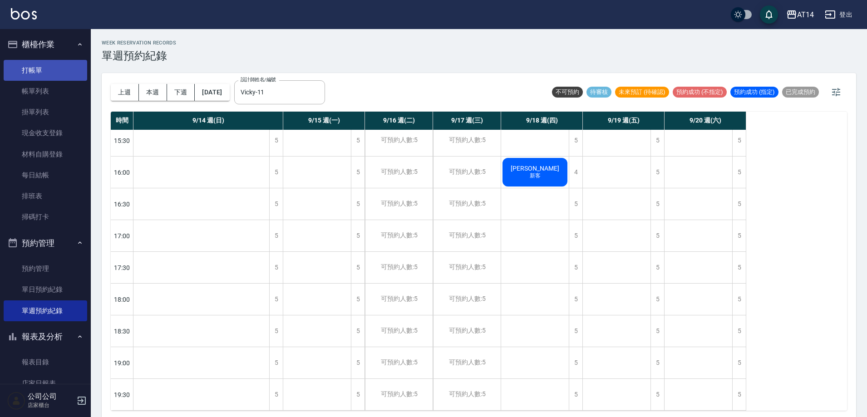
click at [40, 77] on link "打帳單" at bounding box center [45, 70] width 83 height 21
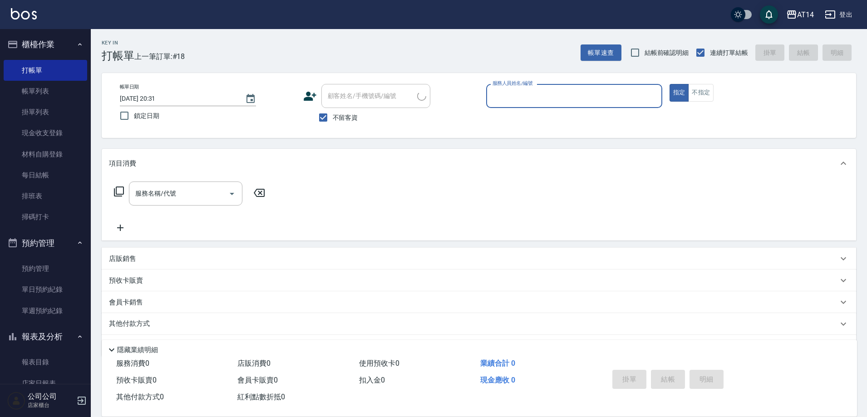
click at [523, 106] on div "服務人員姓名/編號" at bounding box center [574, 96] width 176 height 24
type input "Vicky-11"
type button "true"
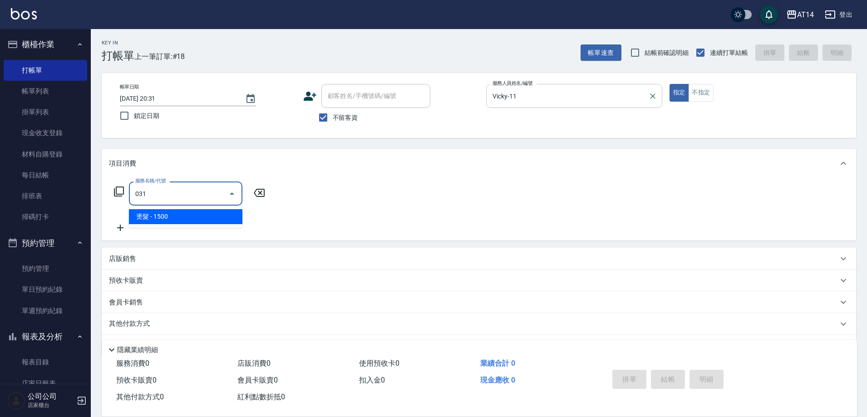
type input "燙髮(031)"
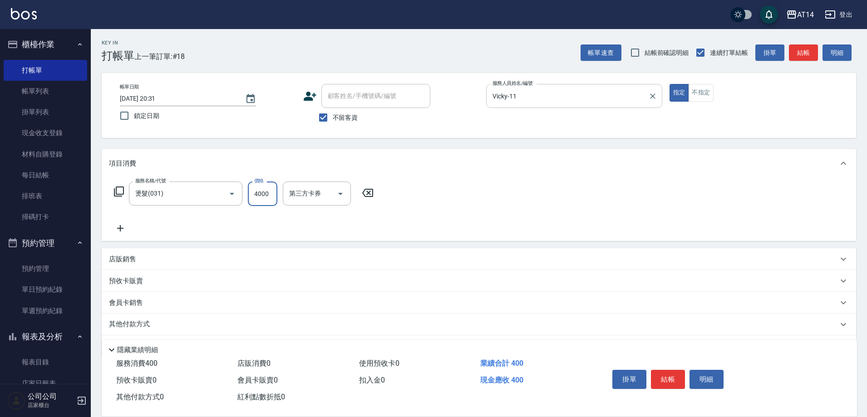
type input "4000"
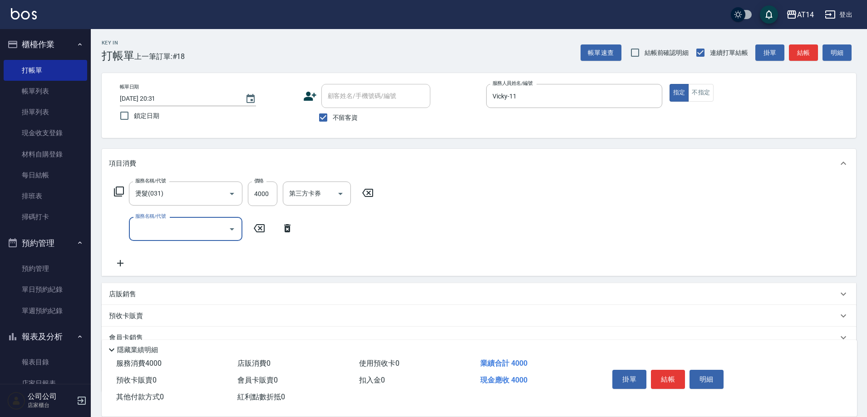
click at [219, 239] on div "服務名稱/代號" at bounding box center [185, 229] width 113 height 24
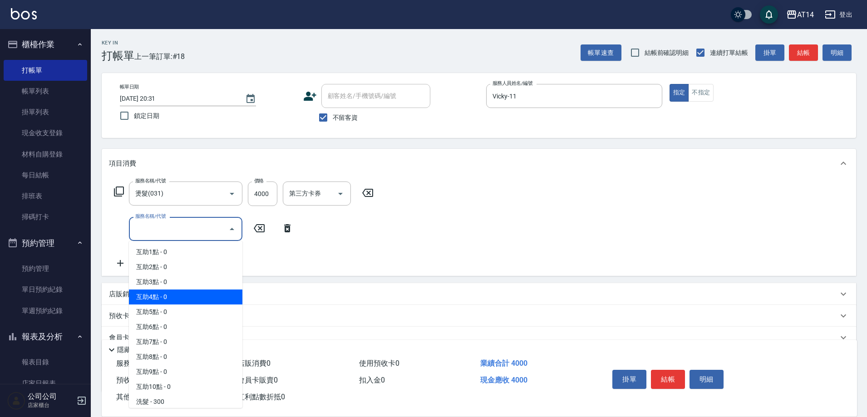
click at [196, 304] on span "互助4點 - 0" at bounding box center [185, 296] width 113 height 15
type input "互助4點(004)"
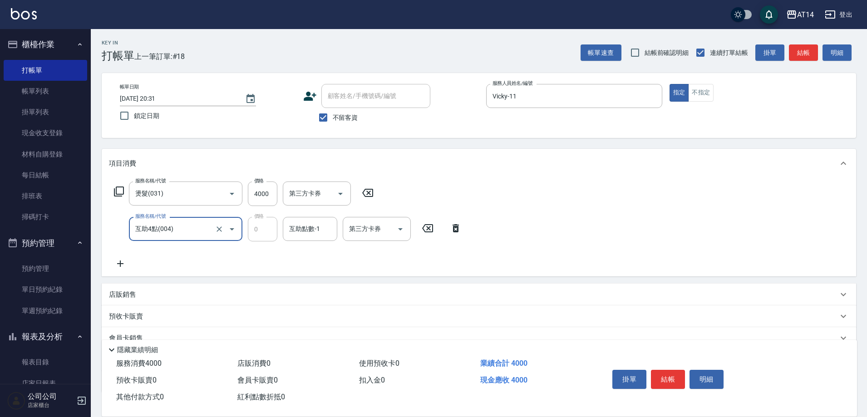
drag, startPoint x: 323, startPoint y: 242, endPoint x: 322, endPoint y: 230, distance: 11.8
click at [323, 241] on div "服務名稱/代號 燙髮(031) 服務名稱/代號 價格 4000 價格 第三方卡券 第三方卡券 服務名稱/代號 互助4點(004) 服務名稱/代號 價格 0 價…" at bounding box center [288, 225] width 358 height 88
click at [318, 222] on input "互助點數-1" at bounding box center [310, 229] width 46 height 16
type input "蘇逸婕-66"
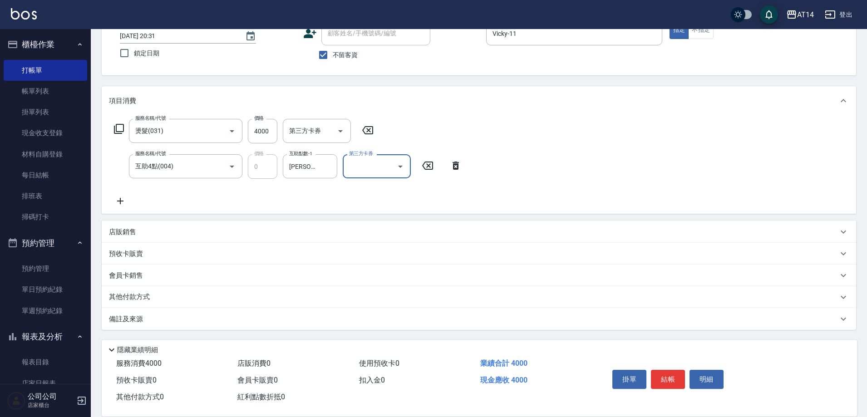
click at [312, 322] on div "備註及來源" at bounding box center [473, 319] width 729 height 10
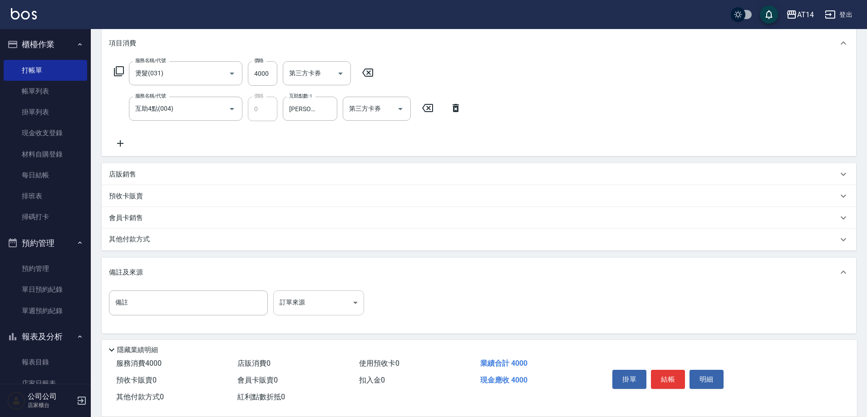
scroll to position [124, 0]
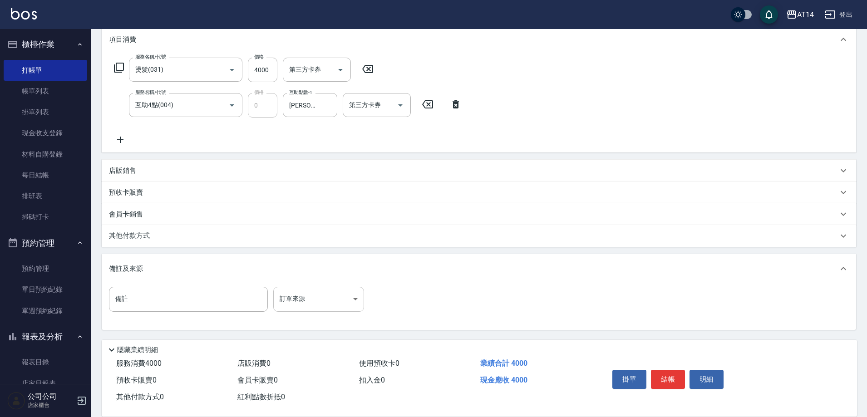
click at [325, 306] on body "AT14 登出 櫃檯作業 打帳單 帳單列表 掛單列表 現金收支登錄 材料自購登錄 每日結帳 排班表 掃碼打卡 預約管理 預約管理 單日預約紀錄 單週預約紀錄 …" at bounding box center [433, 146] width 867 height 541
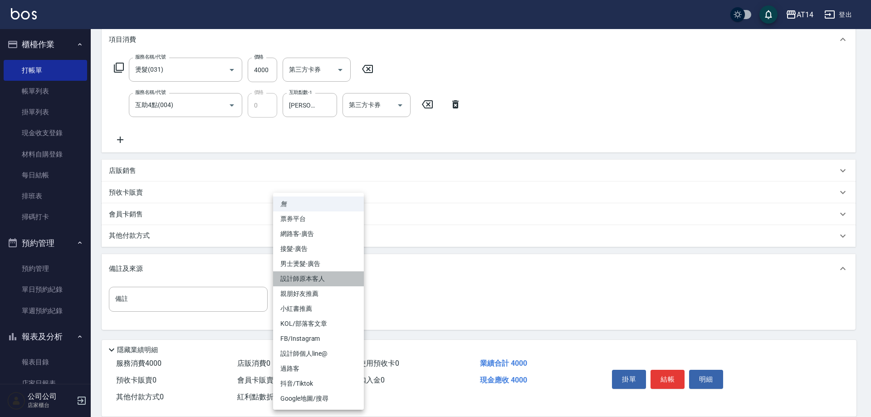
click at [347, 280] on li "設計師原本客人" at bounding box center [318, 278] width 91 height 15
type input "設計師原本客人"
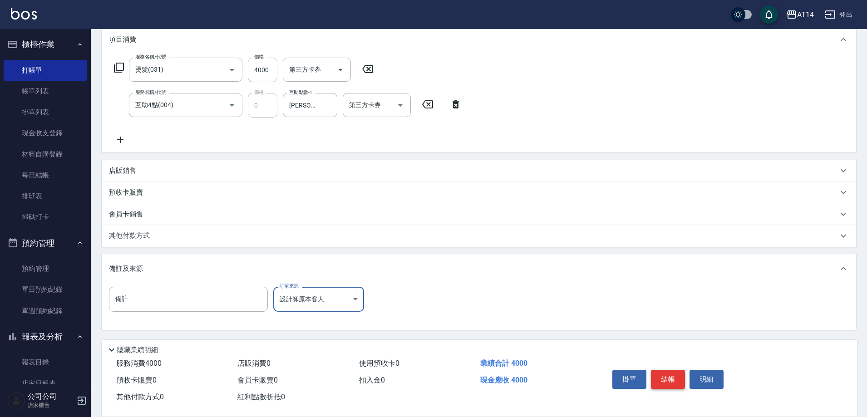
click at [667, 379] on button "結帳" at bounding box center [668, 379] width 34 height 19
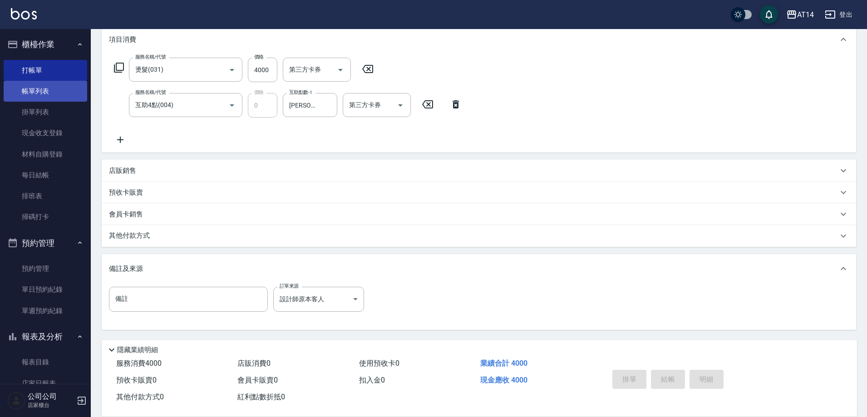
click at [57, 89] on link "帳單列表" at bounding box center [45, 91] width 83 height 21
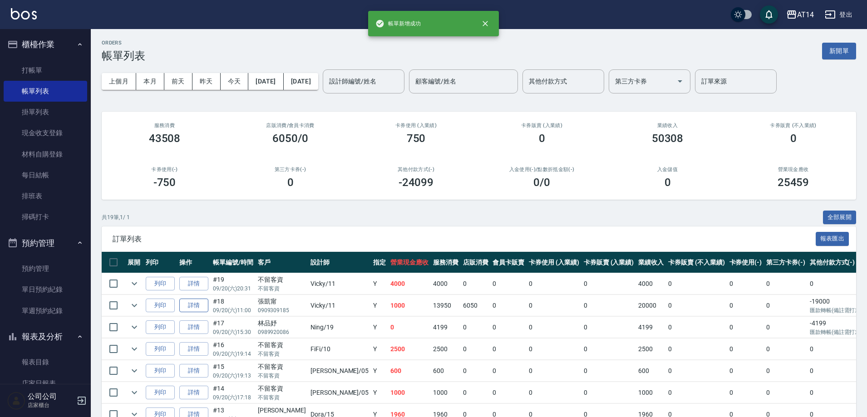
click at [188, 308] on link "詳情" at bounding box center [193, 306] width 29 height 14
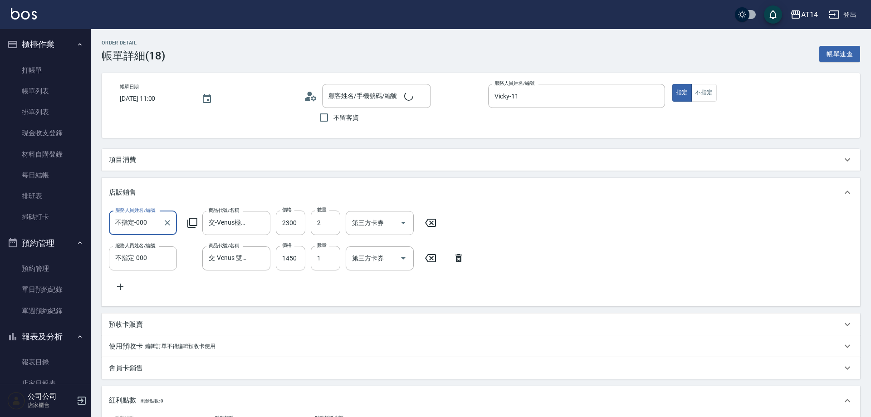
type input "2025/09/20 11:00"
type input "Vicky-11"
type input "2"
type input "舊客86241"
type input "設計師原本客人"
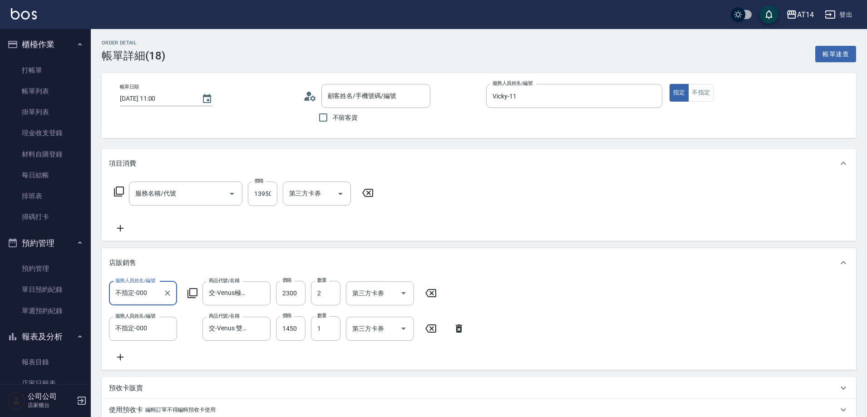
type input "張凱甯/0909309185/null"
type input "接髮(061)"
click at [120, 227] on icon at bounding box center [120, 228] width 6 height 6
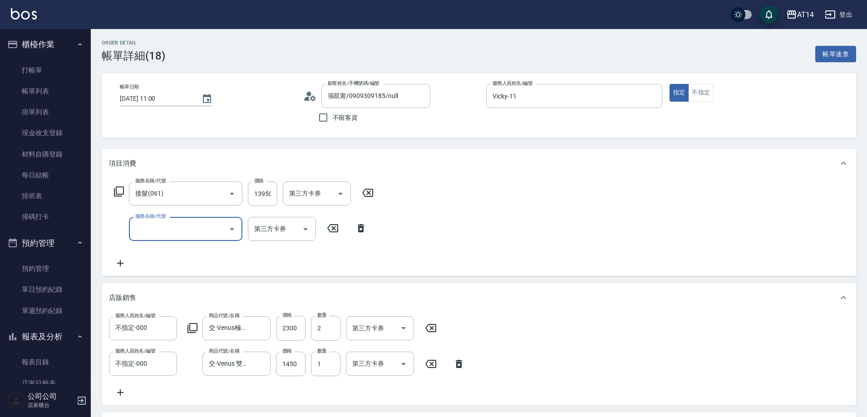
click at [176, 229] on input "服務名稱/代號" at bounding box center [179, 229] width 92 height 16
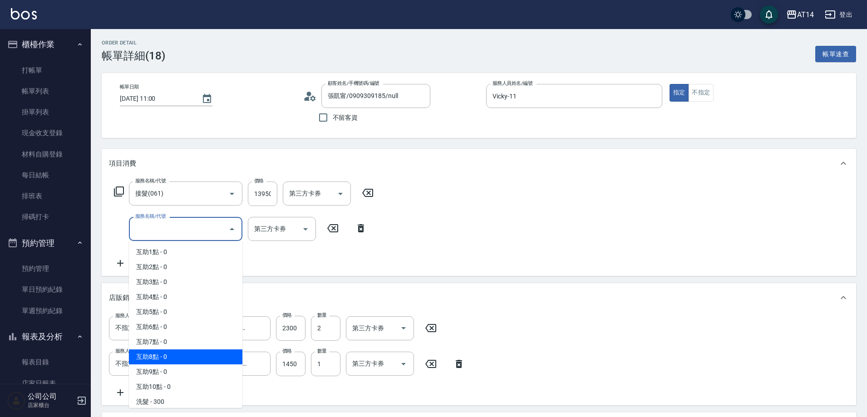
click at [205, 356] on span "互助8點 - 0" at bounding box center [185, 356] width 113 height 15
type input "互助8點(008)"
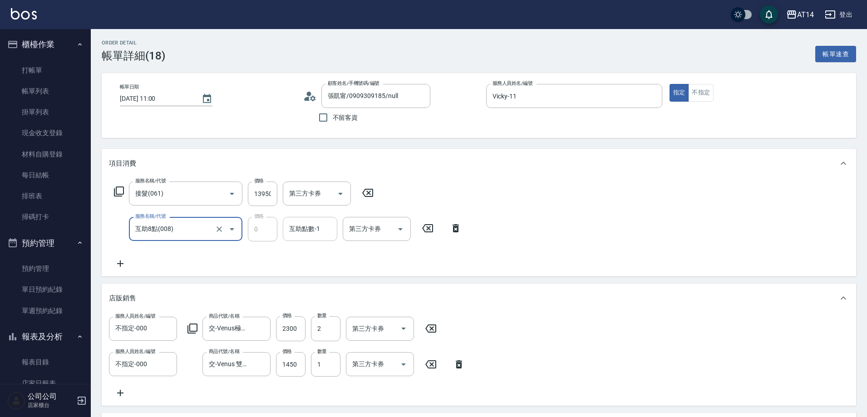
click at [304, 230] on div "互助點數-1 互助點數-1" at bounding box center [310, 229] width 54 height 24
type input "蘇逸婕-66"
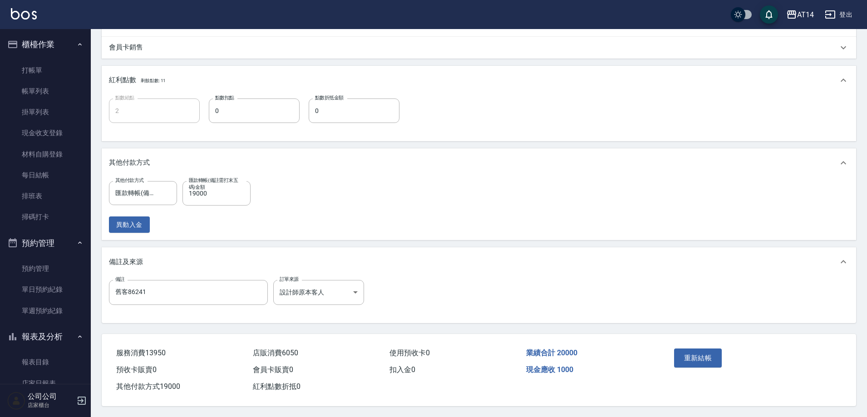
scroll to position [431, 0]
click at [686, 358] on button "重新結帳" at bounding box center [698, 357] width 48 height 19
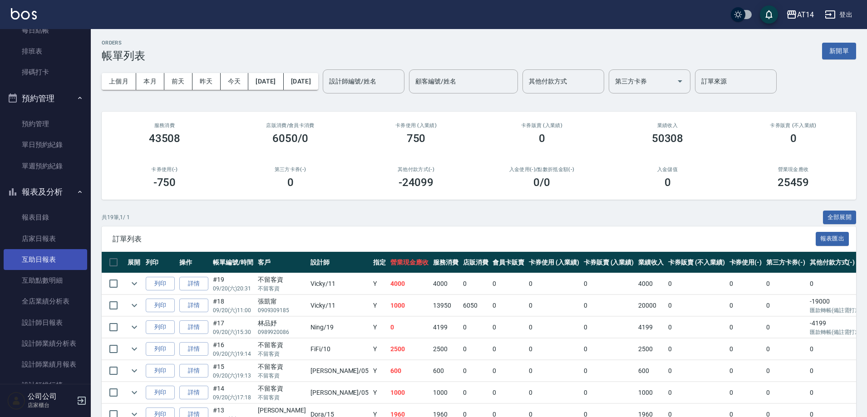
scroll to position [181, 0]
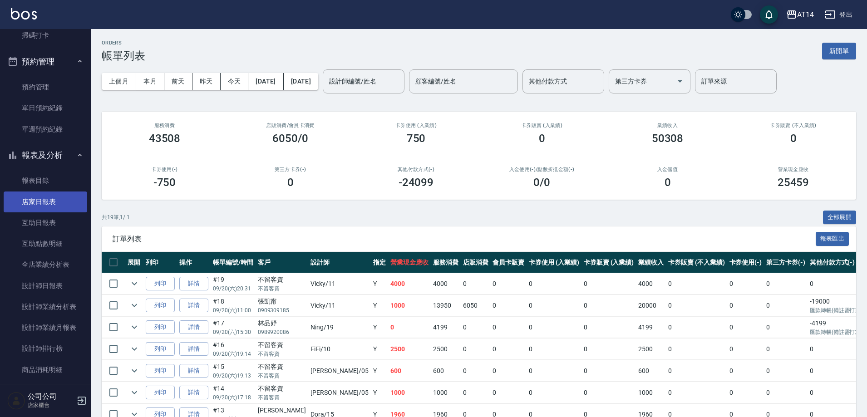
click at [68, 203] on link "店家日報表" at bounding box center [45, 201] width 83 height 21
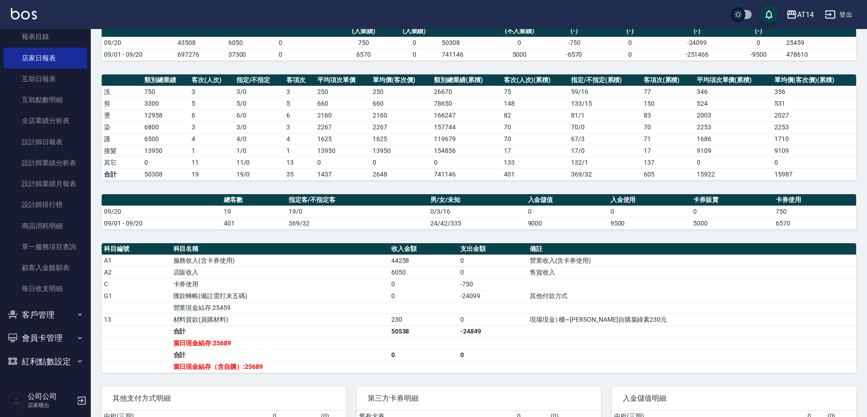
scroll to position [181, 0]
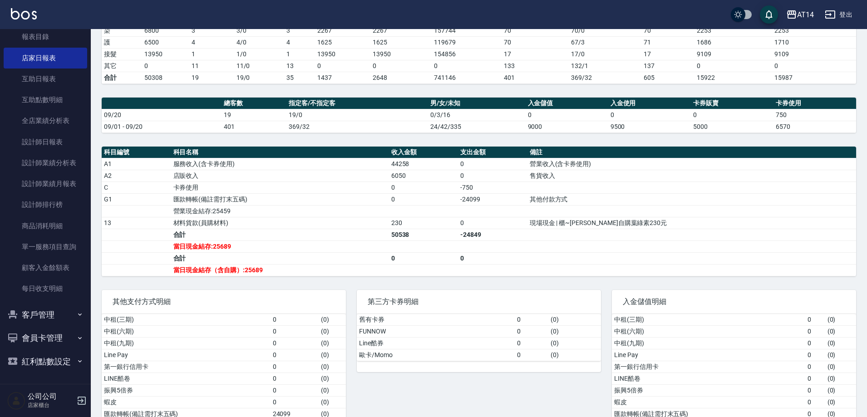
click at [64, 313] on button "客戶管理" at bounding box center [45, 315] width 83 height 24
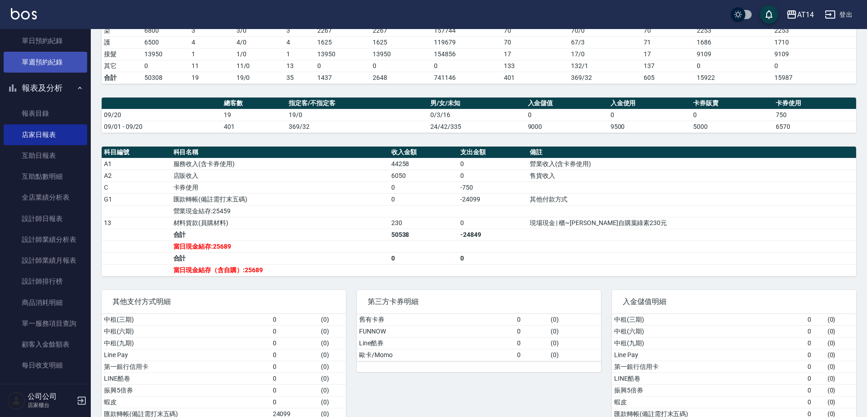
scroll to position [235, 0]
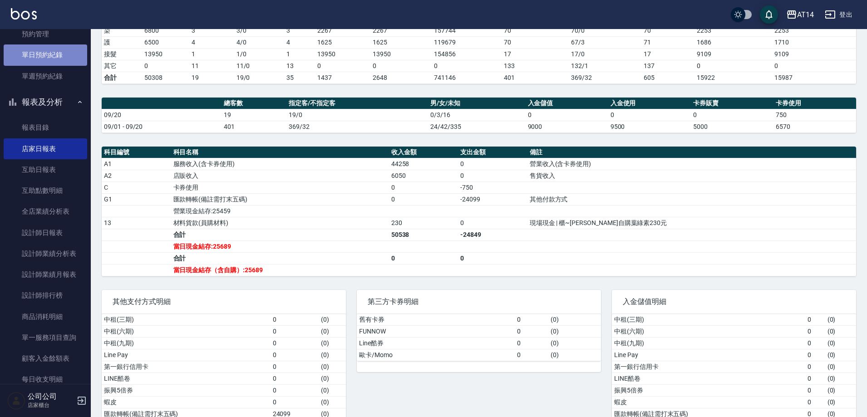
click at [54, 59] on link "單日預約紀錄" at bounding box center [45, 54] width 83 height 21
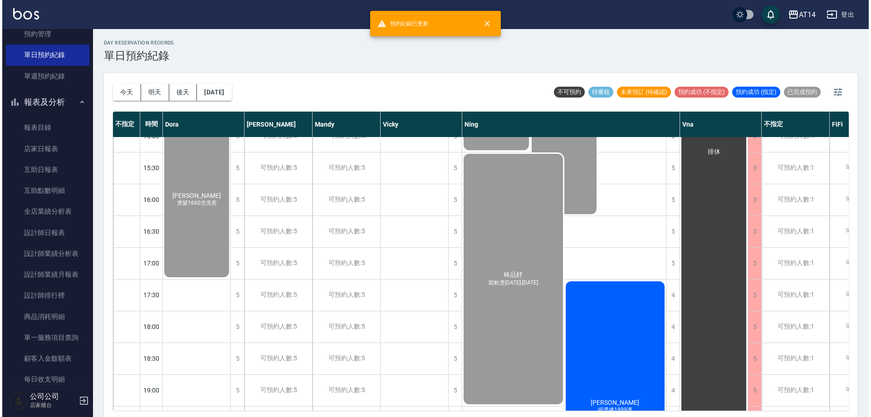
scroll to position [272, 0]
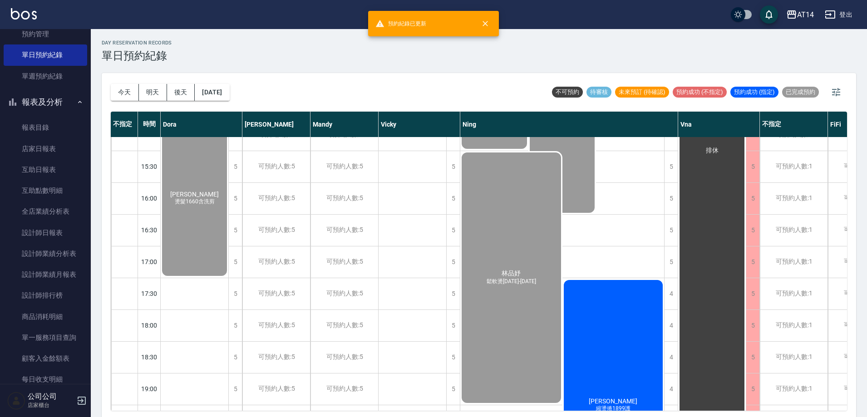
click at [625, 329] on div "陳珮文 縮燙捲1899護" at bounding box center [613, 405] width 102 height 253
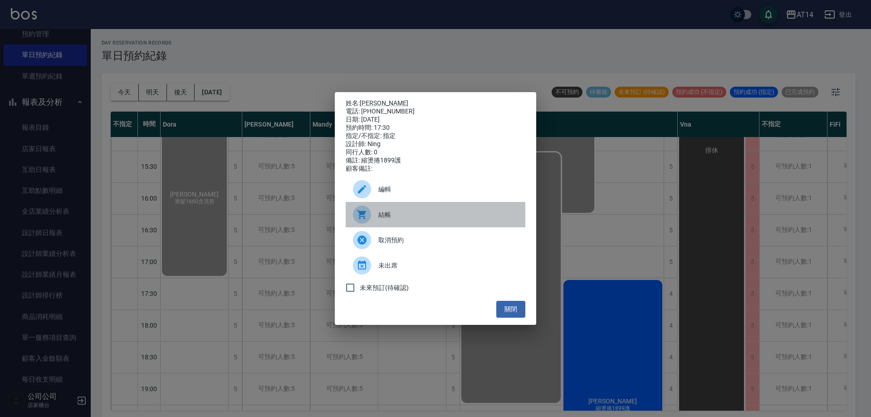
click at [451, 217] on span "結帳" at bounding box center [448, 215] width 140 height 10
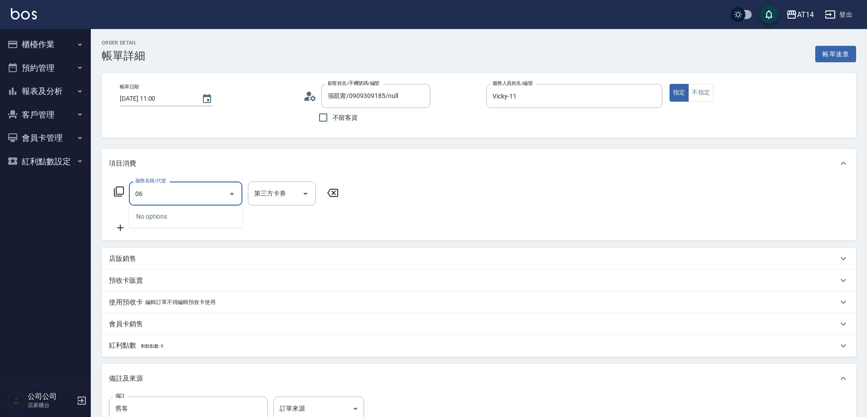
type input "061"
type input "4"
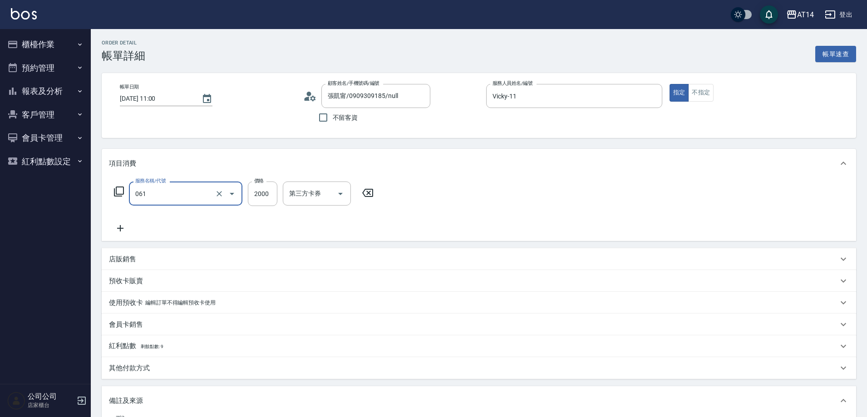
type input "接髮(061)"
click at [124, 256] on p "店販銷售" at bounding box center [122, 260] width 27 height 10
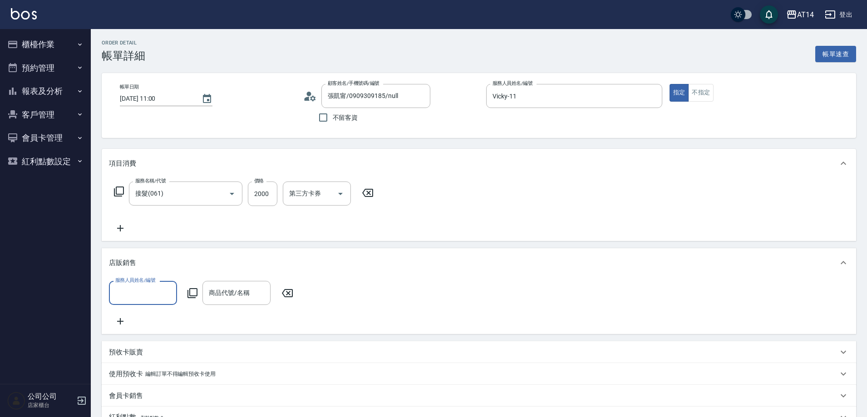
click at [151, 289] on input "服務人員姓名/編號" at bounding box center [143, 293] width 60 height 16
type input "不指定-000"
click at [198, 297] on div "服務人員姓名/編號 不指定-000 服務人員姓名/編號 商品代號/名稱 商品代號/名稱" at bounding box center [204, 293] width 190 height 24
click at [194, 294] on icon at bounding box center [192, 293] width 11 height 11
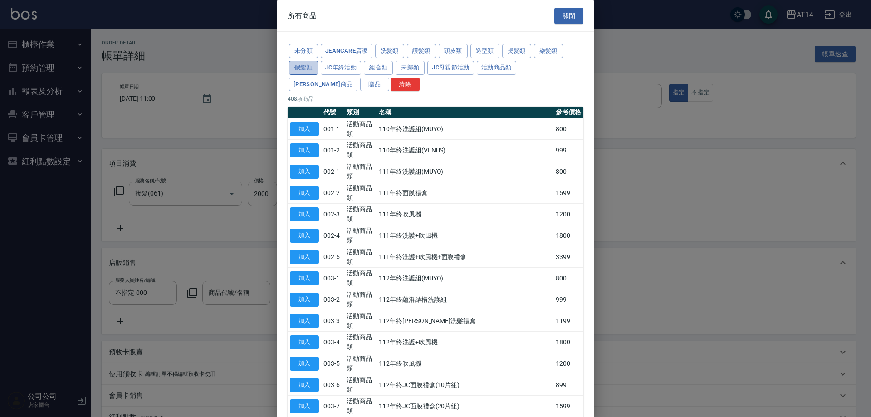
click at [298, 71] on button "假髮類" at bounding box center [303, 67] width 29 height 14
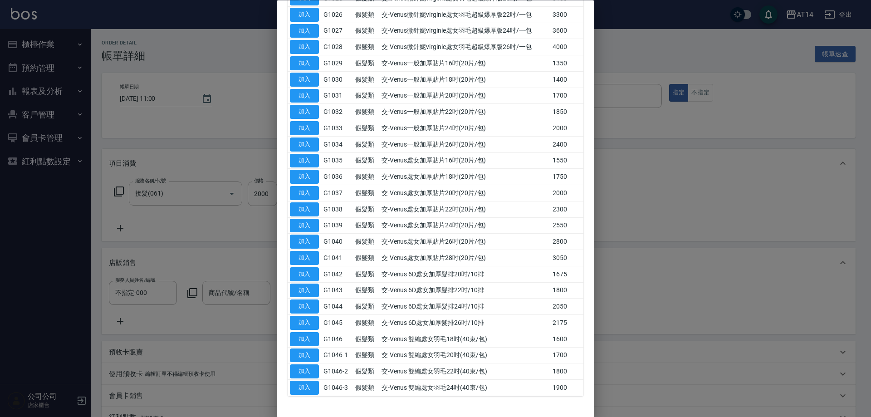
scroll to position [562, 0]
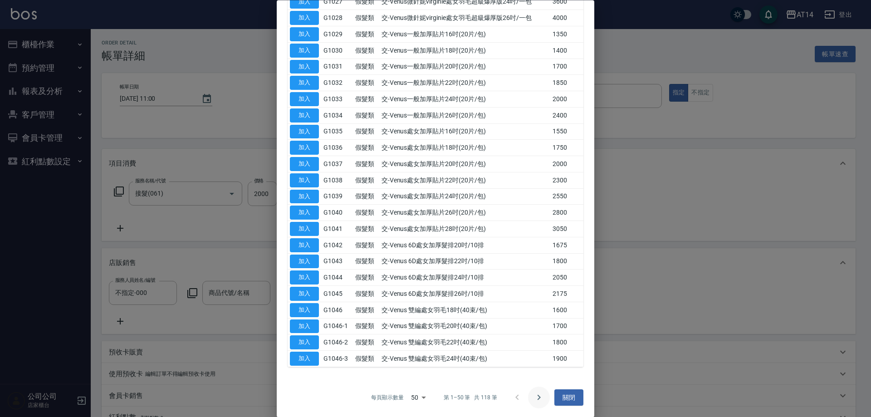
click at [535, 397] on icon "Go to next page" at bounding box center [539, 397] width 11 height 11
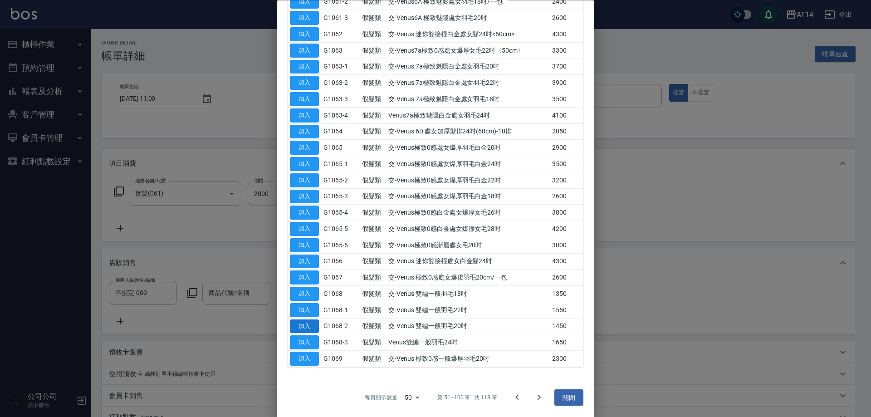
click at [316, 326] on button "加入" at bounding box center [304, 326] width 29 height 14
type input "交-Venus 雙編一般羽毛20吋"
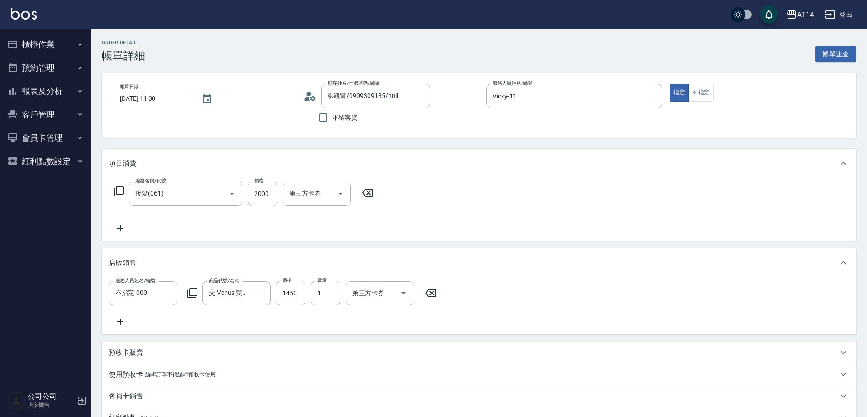
click at [187, 295] on icon at bounding box center [192, 293] width 11 height 11
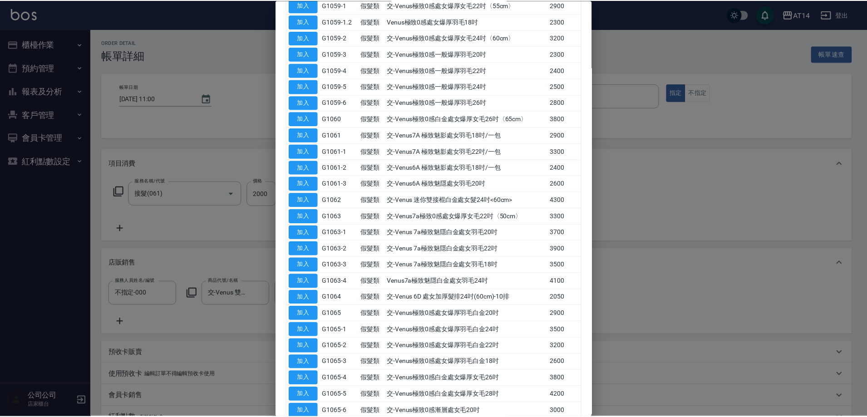
scroll to position [381, 0]
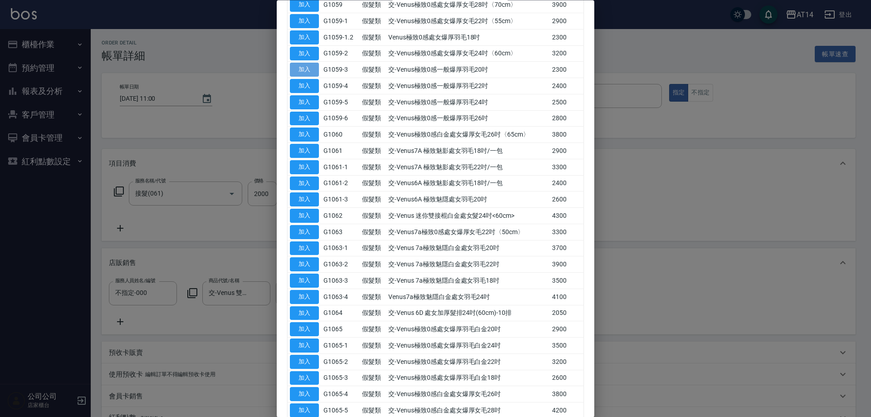
click at [312, 74] on button "加入" at bounding box center [304, 70] width 29 height 14
type input "12"
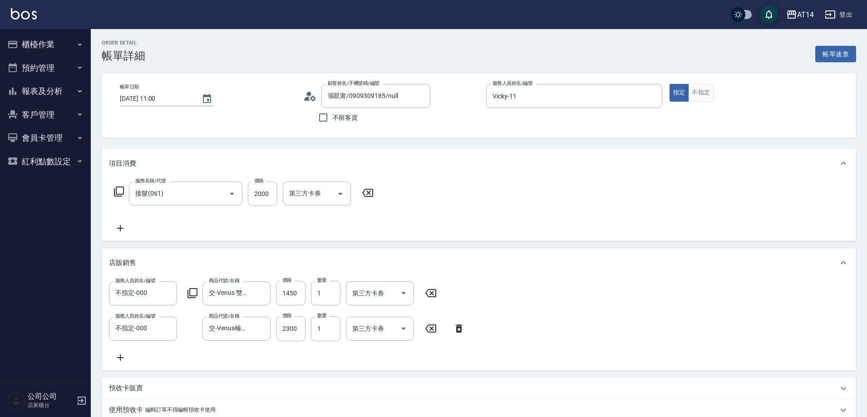
click at [341, 329] on div "服務人員姓名/編號 不指定-000 服務人員姓名/編號 商品代號/名稱 交-Venus極致0感一般爆厚羽毛20吋 商品代號/名稱 價格 2300 價格 數量 …" at bounding box center [289, 328] width 361 height 24
click at [335, 331] on input "1" at bounding box center [325, 328] width 29 height 24
click at [337, 323] on input "1" at bounding box center [325, 328] width 29 height 24
type input "2"
type input "16"
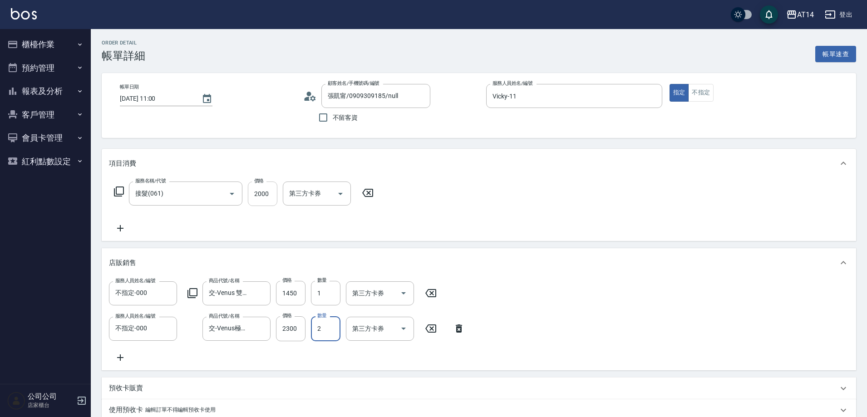
type input "2"
click at [255, 192] on input "2000" at bounding box center [262, 193] width 29 height 24
type input "12"
type input "1295"
type input "15"
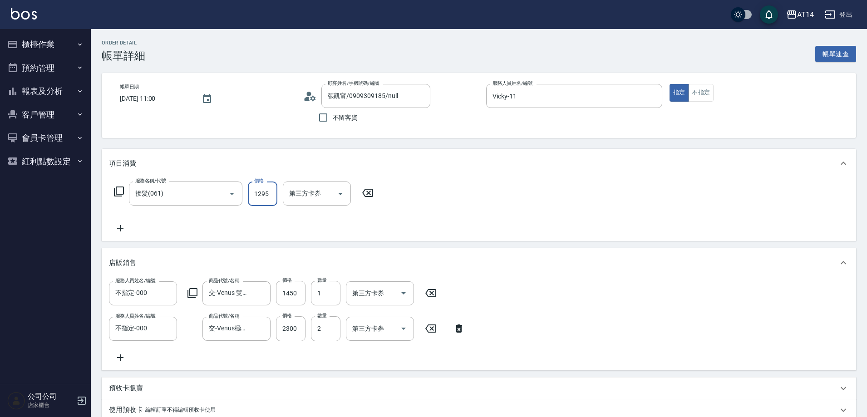
type input "12950"
type input "38"
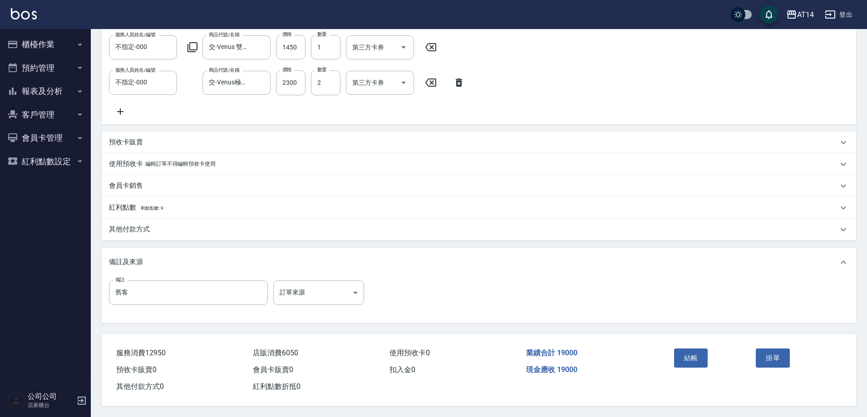
scroll to position [257, 0]
type input "12950"
click at [148, 225] on p "其他付款方式" at bounding box center [129, 230] width 41 height 10
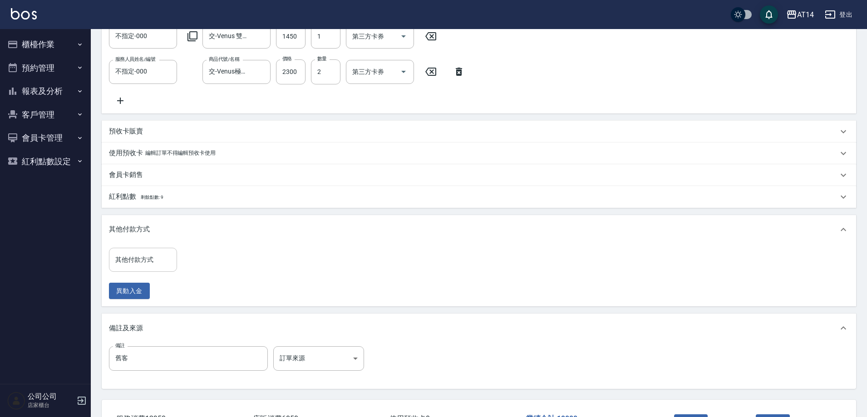
click at [149, 266] on input "其他付款方式" at bounding box center [143, 260] width 60 height 16
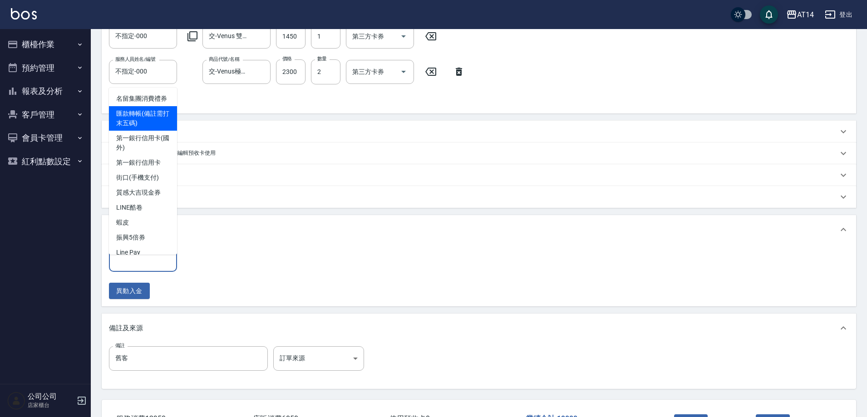
click at [155, 131] on span "匯款轉帳(備註需打末五碼)" at bounding box center [143, 118] width 68 height 24
type input "匯款轉帳(備註需打末五碼)"
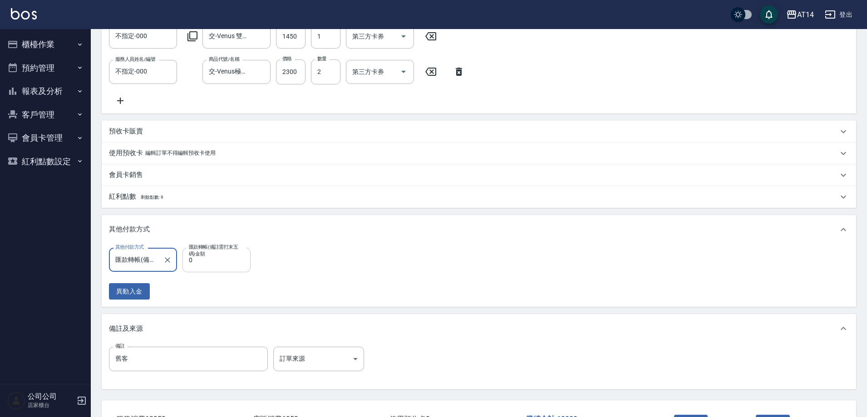
click at [215, 272] on input "0" at bounding box center [216, 260] width 68 height 24
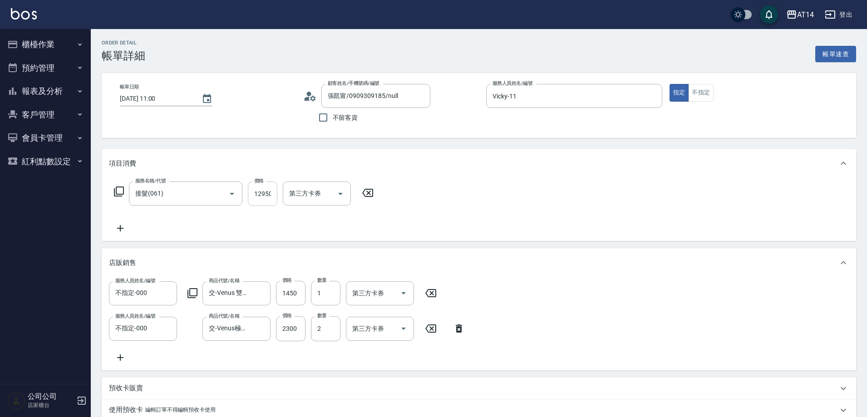
type input "1"
click at [259, 197] on input "12950" at bounding box center [262, 193] width 29 height 24
click at [260, 195] on input "12950" at bounding box center [262, 193] width 29 height 24
type input "1950"
type input "16"
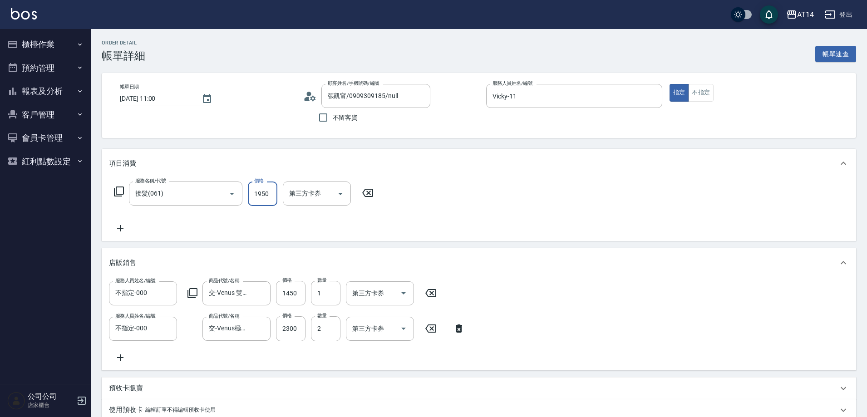
type input "13950"
type input "40"
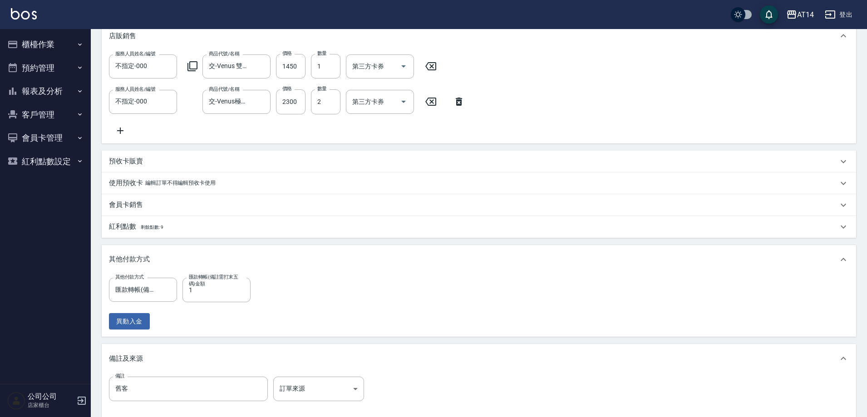
scroll to position [334, 0]
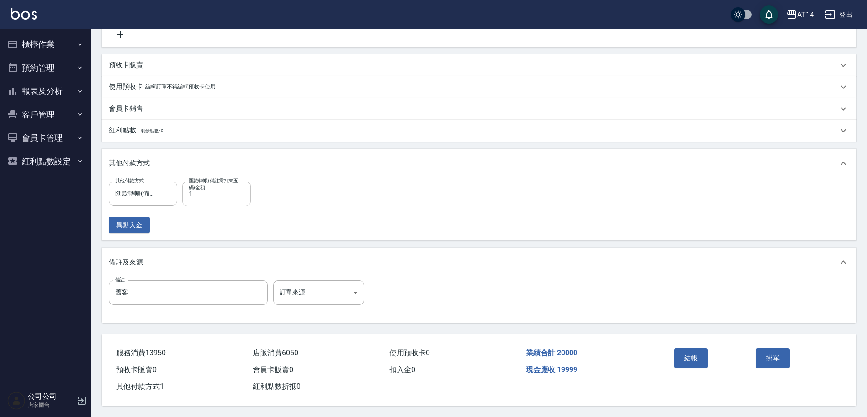
type input "13950"
click at [237, 194] on input "1" at bounding box center [216, 193] width 68 height 24
type input "1190"
type input "38"
type input "11900"
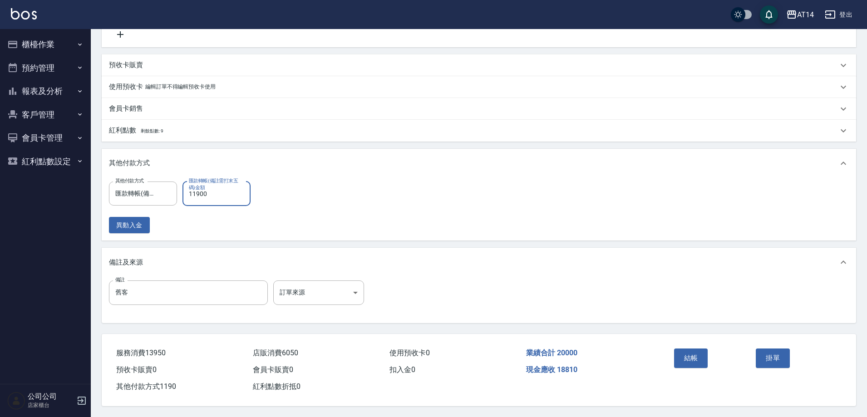
type input "16"
type input "1900"
type input "36"
type input "19000"
type input "2"
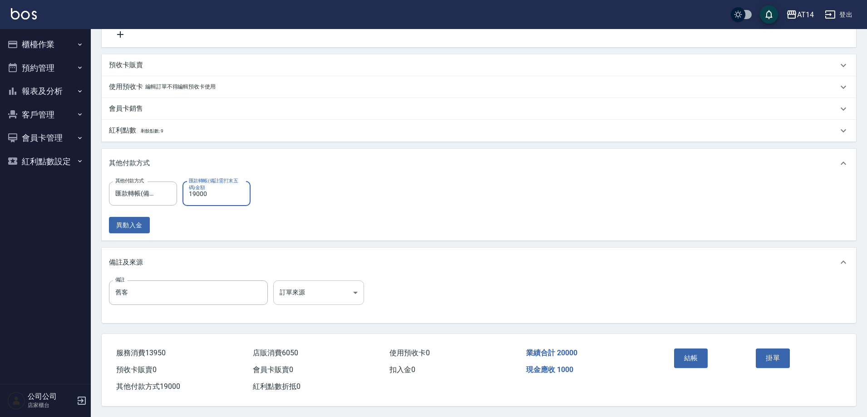
type input "19000"
click at [299, 287] on body "AT14 登出 櫃檯作業 打帳單 帳單列表 掛單列表 現金收支登錄 材料自購登錄 每日結帳 排班表 掃碼打卡 預約管理 預約管理 單日預約紀錄 單週預約紀錄 …" at bounding box center [433, 47] width 867 height 740
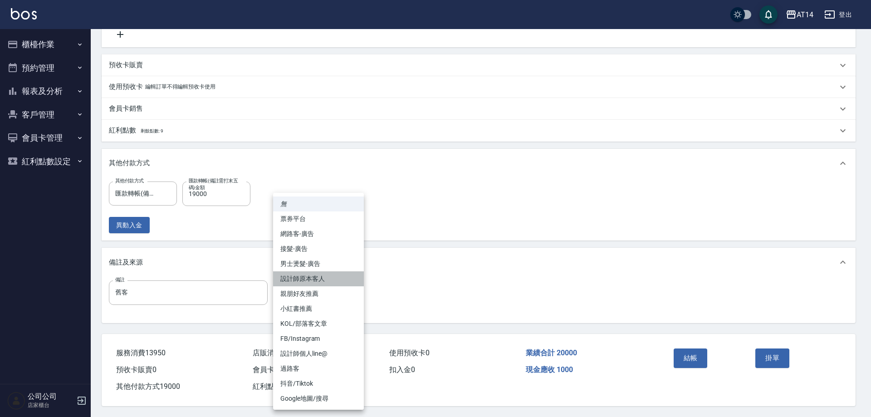
click at [316, 281] on li "設計師原本客人" at bounding box center [318, 278] width 91 height 15
type input "設計師原本客人"
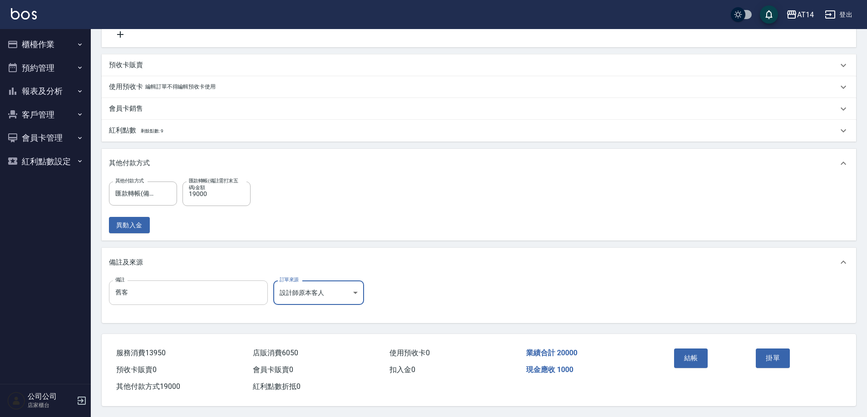
click at [193, 294] on input "舊客" at bounding box center [188, 292] width 159 height 24
type input "舊客86241"
click at [689, 360] on button "結帳" at bounding box center [691, 357] width 34 height 19
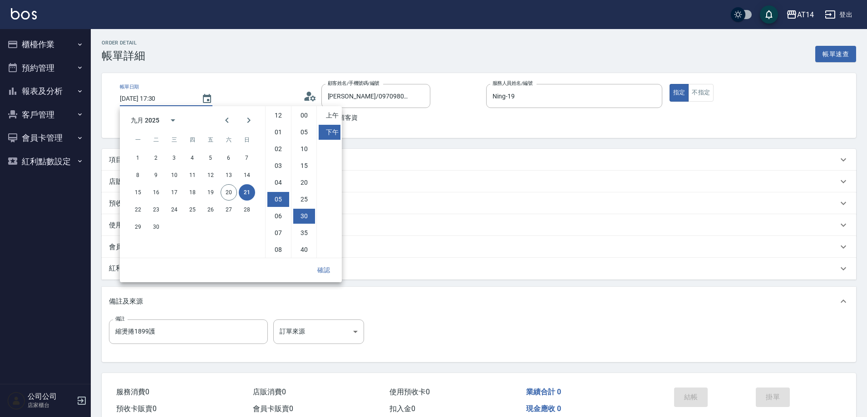
scroll to position [51, 0]
click at [323, 268] on button "確認" at bounding box center [323, 270] width 29 height 17
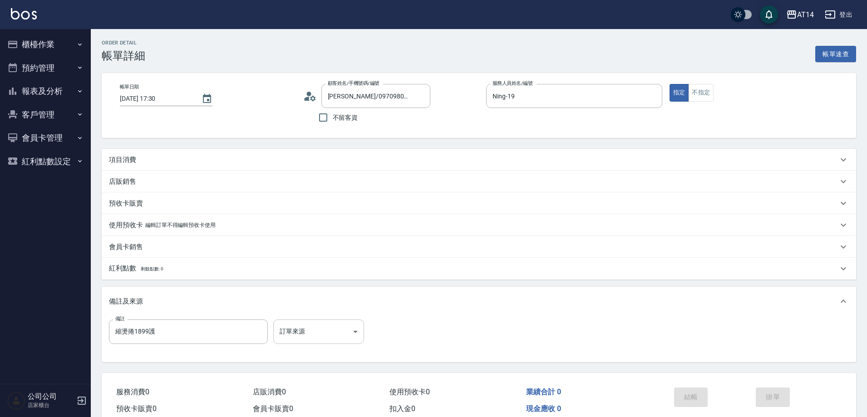
click at [337, 331] on body "AT14 登出 櫃檯作業 打帳單 帳單列表 掛單列表 現金收支登錄 材料自購登錄 每日結帳 排班表 掃碼打卡 預約管理 預約管理 單日預約紀錄 單週預約紀錄 …" at bounding box center [433, 228] width 867 height 456
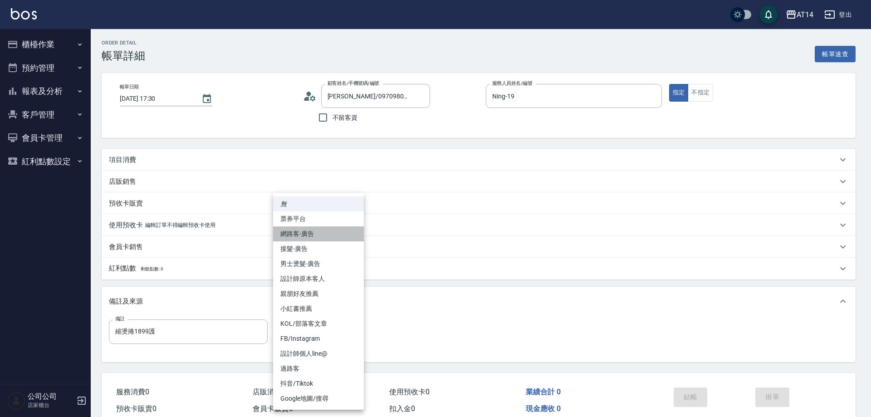
click at [310, 230] on li "網路客-廣告" at bounding box center [318, 233] width 91 height 15
type input "網路客-廣告"
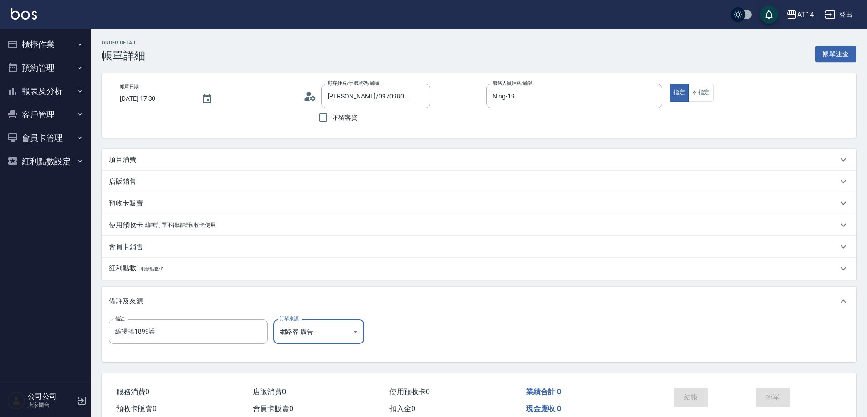
drag, startPoint x: 192, startPoint y: 328, endPoint x: 43, endPoint y: 331, distance: 149.3
click at [43, 331] on div "AT14 登出 櫃檯作業 打帳單 帳單列表 掛單列表 現金收支登錄 材料自購登錄 每日結帳 排班表 掃碼打卡 預約管理 預約管理 單日預約紀錄 單週預約紀錄 …" at bounding box center [433, 228] width 867 height 456
type input "五碼15527"
click at [141, 153] on div "項目消費" at bounding box center [479, 160] width 754 height 22
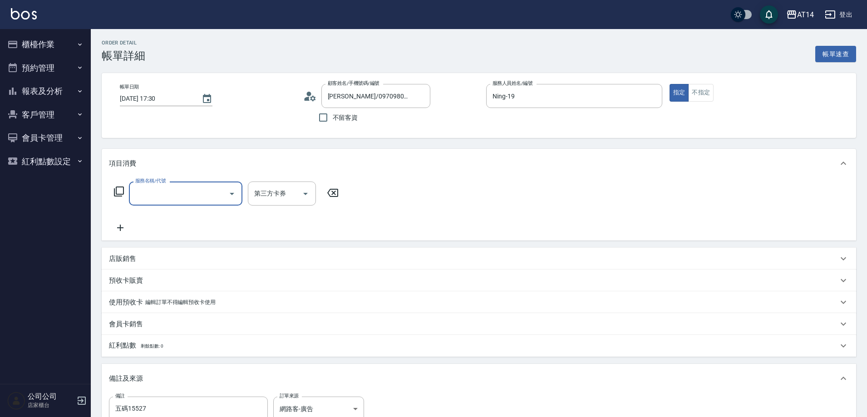
scroll to position [0, 0]
click at [153, 186] on input "服務名稱/代號" at bounding box center [179, 194] width 92 height 16
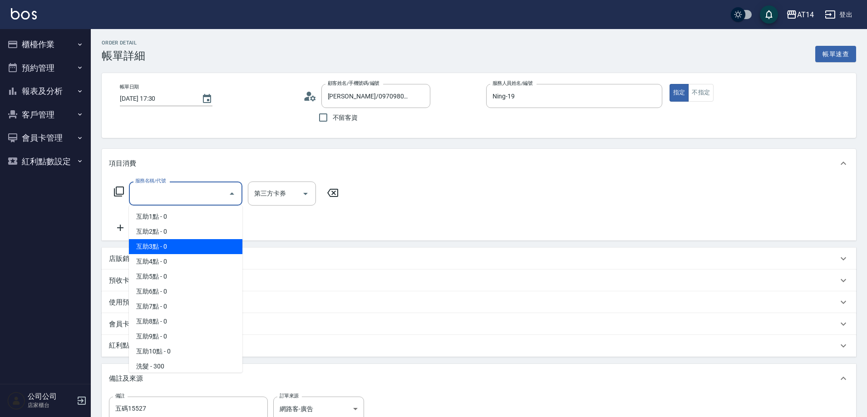
click at [193, 240] on span "互助3點 - 0" at bounding box center [185, 246] width 113 height 15
type input "互助3點(003)"
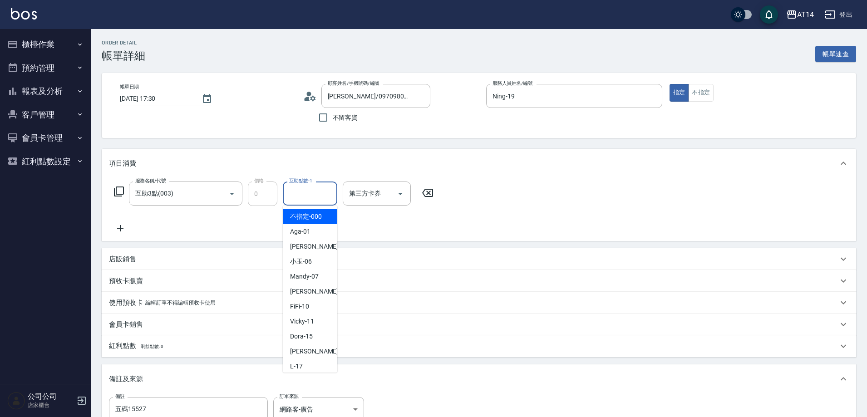
click at [303, 195] on div "互助點數-1 互助點數-1" at bounding box center [310, 193] width 54 height 24
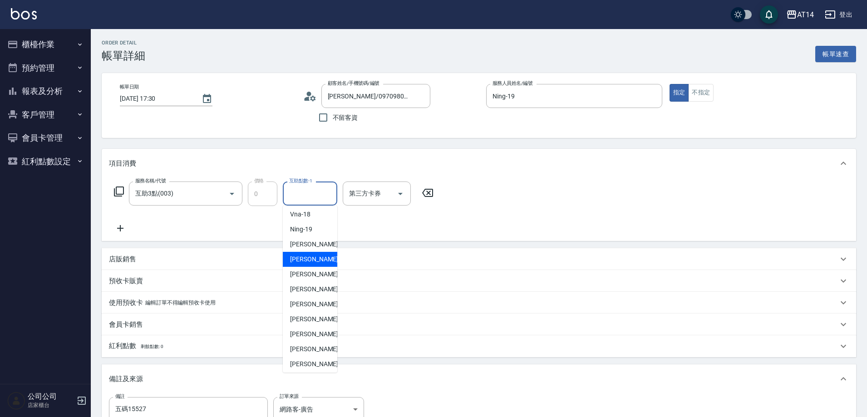
scroll to position [170, 0]
click at [301, 291] on span "[PERSON_NAME] -63" at bounding box center [318, 287] width 57 height 10
type input "[PERSON_NAME]-63"
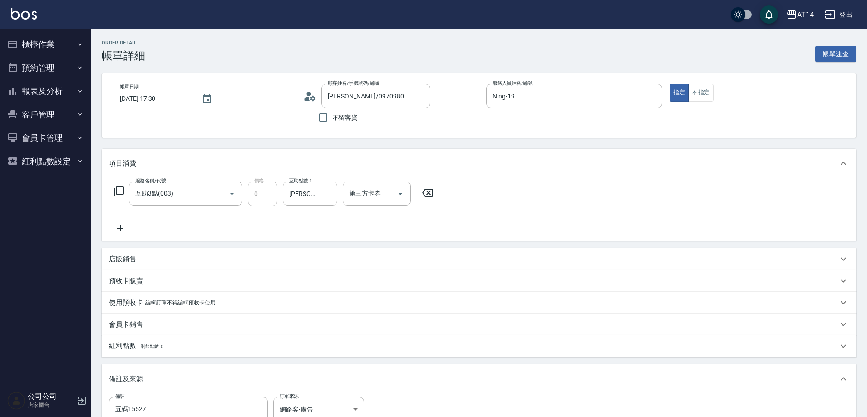
click at [118, 231] on icon at bounding box center [120, 228] width 23 height 11
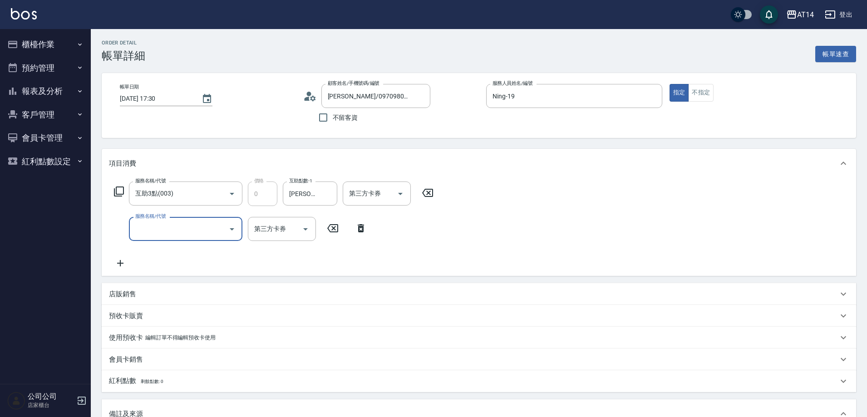
click at [150, 232] on input "服務名稱/代號" at bounding box center [179, 229] width 92 height 16
type input "031"
type input "3"
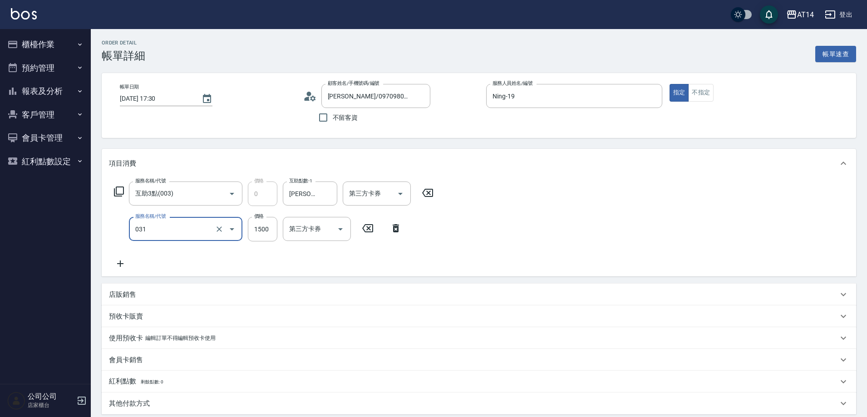
type input "燙髮(031)"
click at [122, 262] on icon at bounding box center [120, 263] width 23 height 11
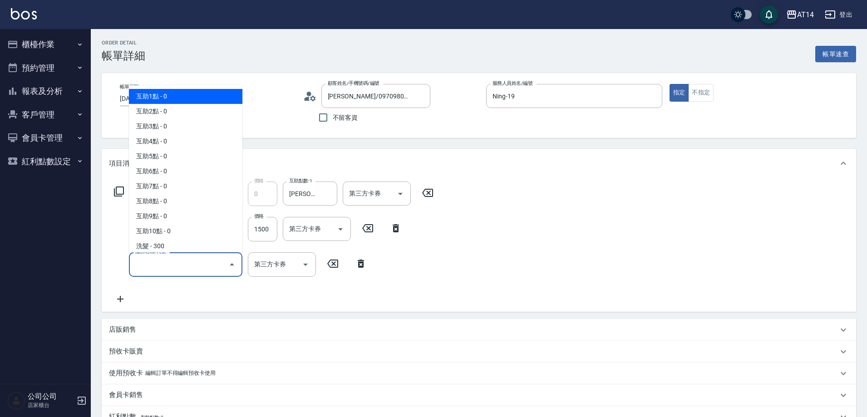
click at [154, 258] on input "服務名稱/代號" at bounding box center [179, 264] width 92 height 16
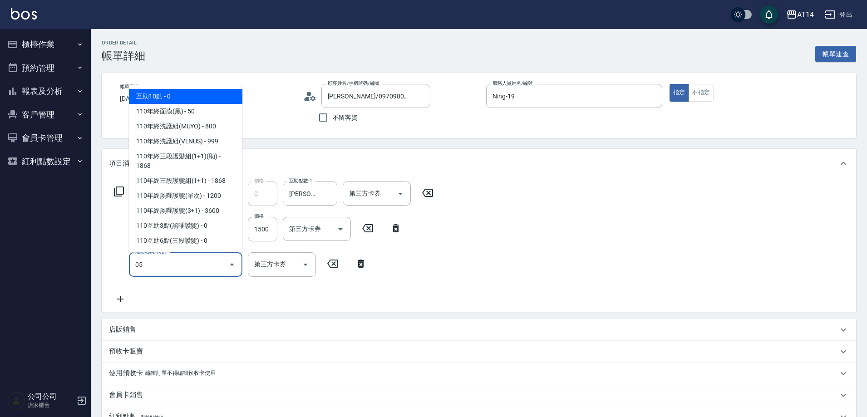
type input "051"
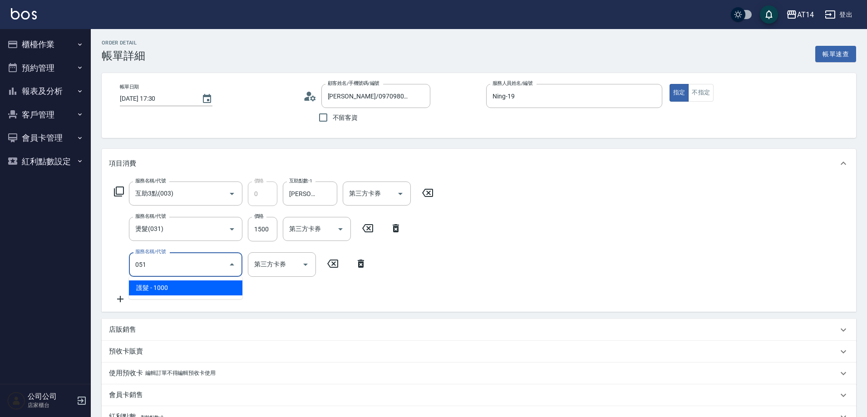
type input "5"
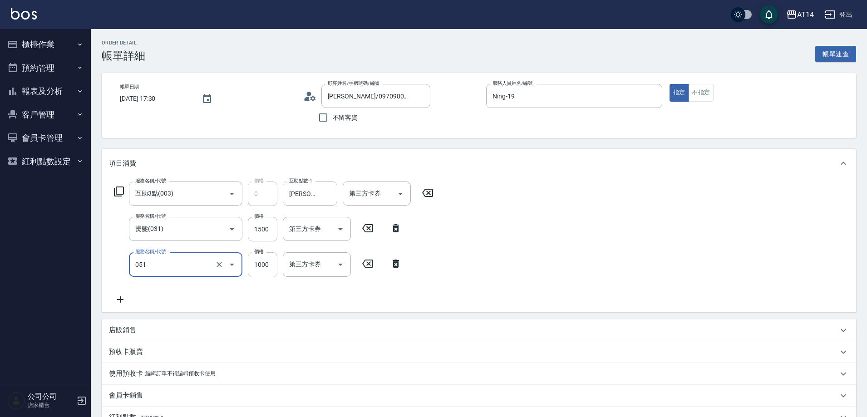
type input "護髮(051)"
click at [258, 261] on input "1000" at bounding box center [262, 264] width 29 height 24
type input "2"
type input "3"
type input "2300"
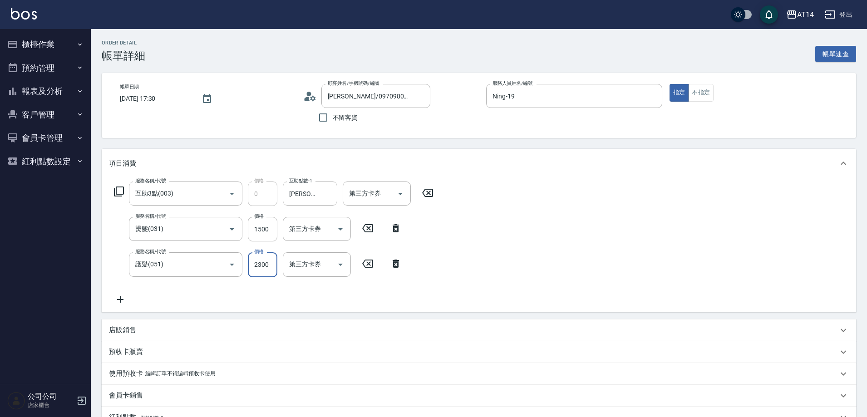
type input "8"
type input "2300"
click at [260, 233] on input "1500" at bounding box center [262, 229] width 29 height 24
type input "1"
type input "5"
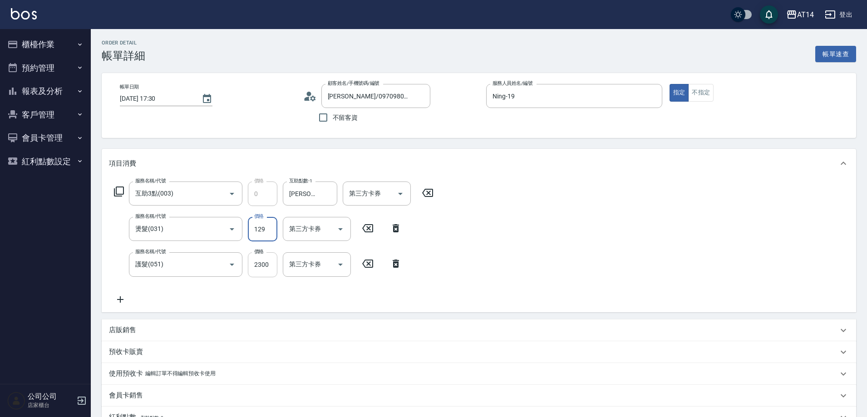
type input "1299"
type input "7"
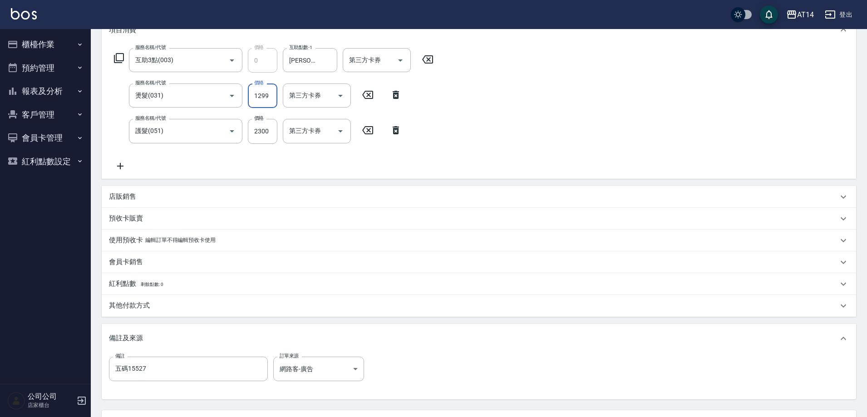
scroll to position [136, 0]
type input "1299"
click at [210, 309] on div "其他付款方式" at bounding box center [479, 303] width 754 height 22
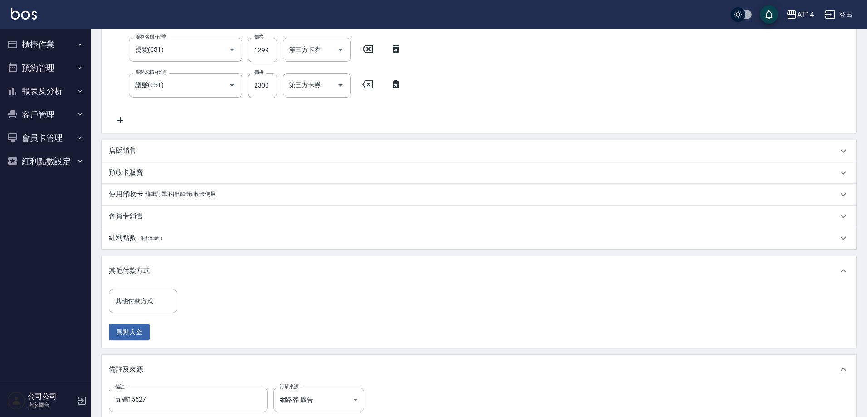
scroll to position [181, 0]
click at [152, 301] on input "其他付款方式" at bounding box center [143, 299] width 60 height 16
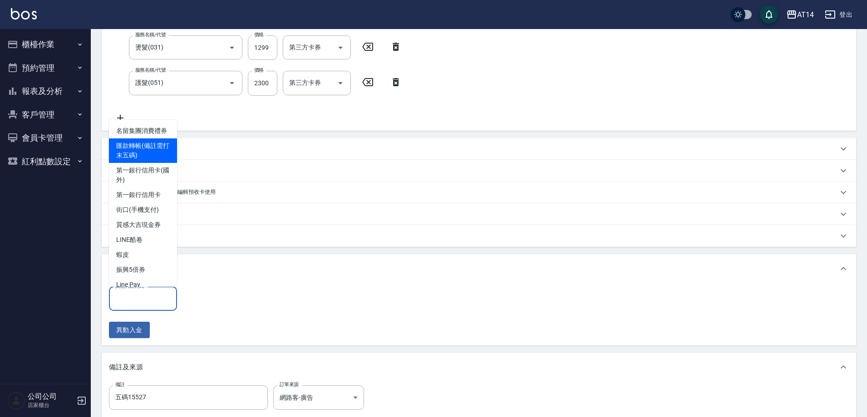
click at [145, 156] on span "匯款轉帳(備註需打末五碼)" at bounding box center [143, 150] width 68 height 24
type input "匯款轉帳(備註需打末五碼)"
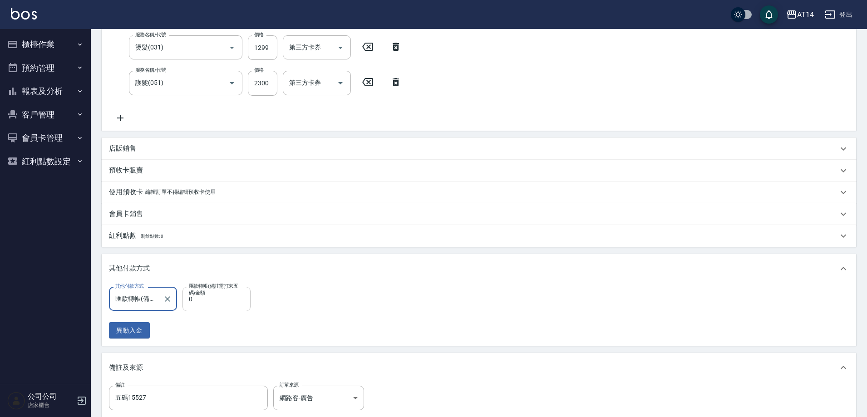
click at [239, 297] on input "0" at bounding box center [216, 299] width 68 height 24
type input "3599"
type input "0"
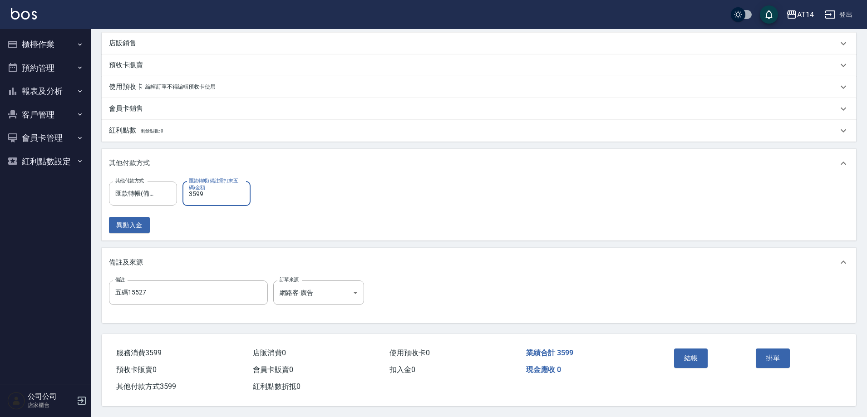
scroll to position [291, 0]
type input "3599"
click at [337, 293] on body "AT14 登出 櫃檯作業 打帳單 帳單列表 掛單列表 現金收支登錄 材料自購登錄 每日結帳 排班表 掃碼打卡 預約管理 預約管理 單日預約紀錄 單週預約紀錄 …" at bounding box center [433, 65] width 867 height 704
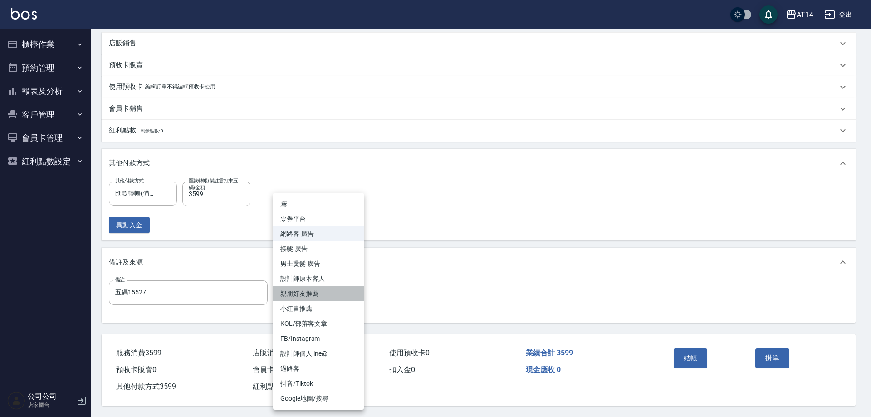
click at [322, 293] on li "親朋好友推薦" at bounding box center [318, 293] width 91 height 15
type input "親朋好友推薦"
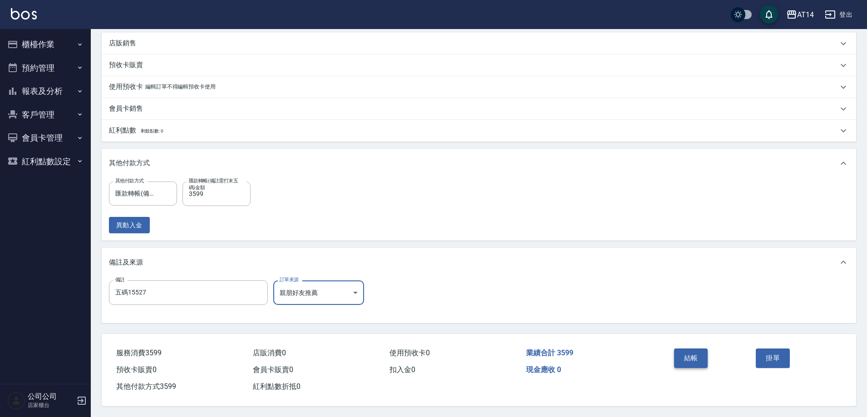
click at [690, 360] on button "結帳" at bounding box center [691, 357] width 34 height 19
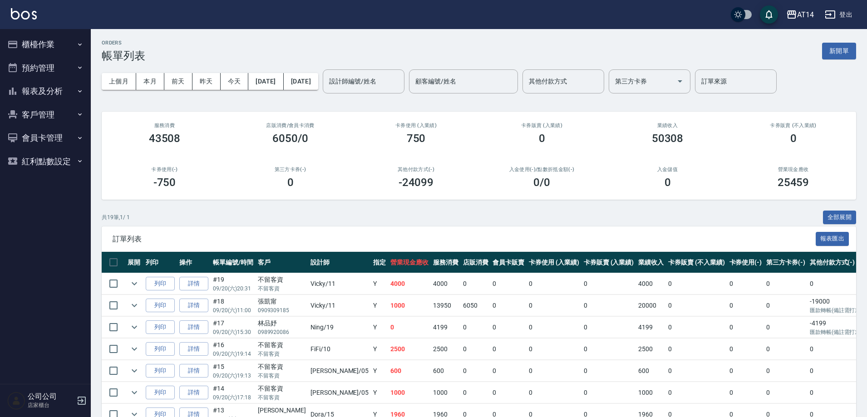
click at [53, 93] on button "報表及分析" at bounding box center [45, 91] width 83 height 24
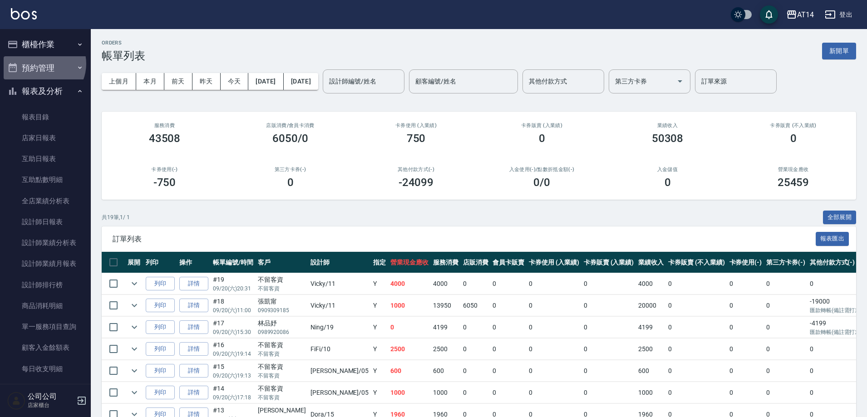
click at [42, 64] on button "預約管理" at bounding box center [45, 68] width 83 height 24
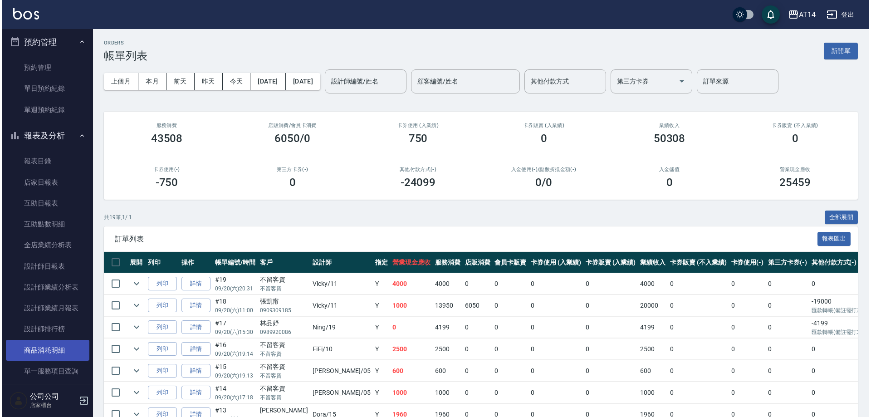
scroll to position [45, 0]
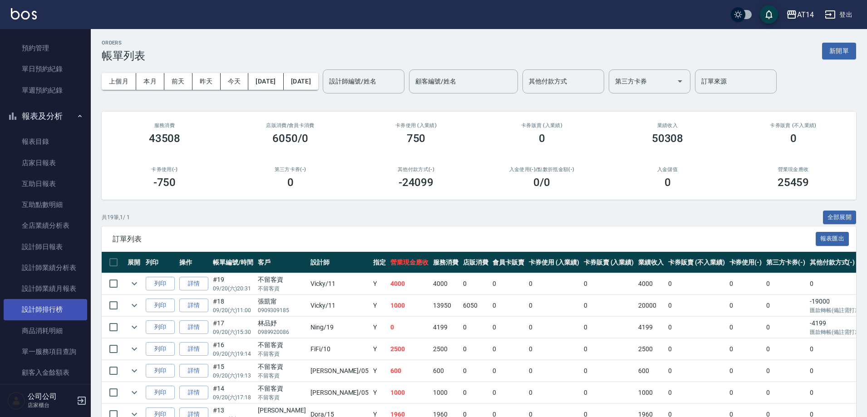
click at [57, 310] on link "設計師排行榜" at bounding box center [45, 309] width 83 height 21
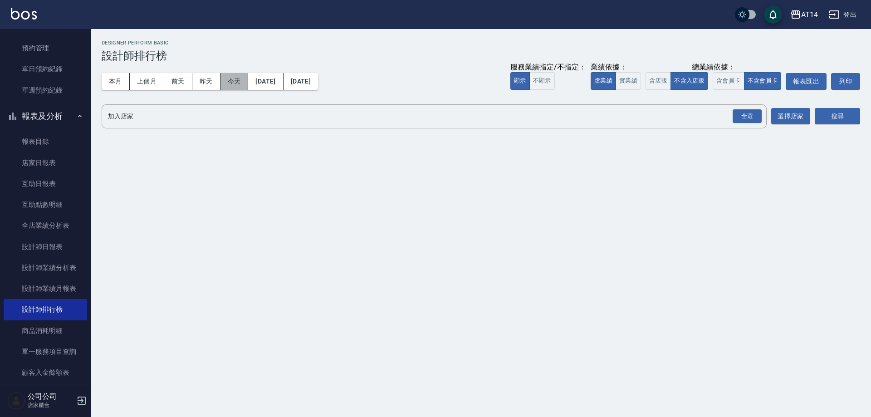
click at [231, 81] on button "今天" at bounding box center [234, 81] width 28 height 17
click at [749, 115] on div "全選" at bounding box center [747, 116] width 29 height 14
click at [841, 116] on button "搜尋" at bounding box center [837, 116] width 45 height 17
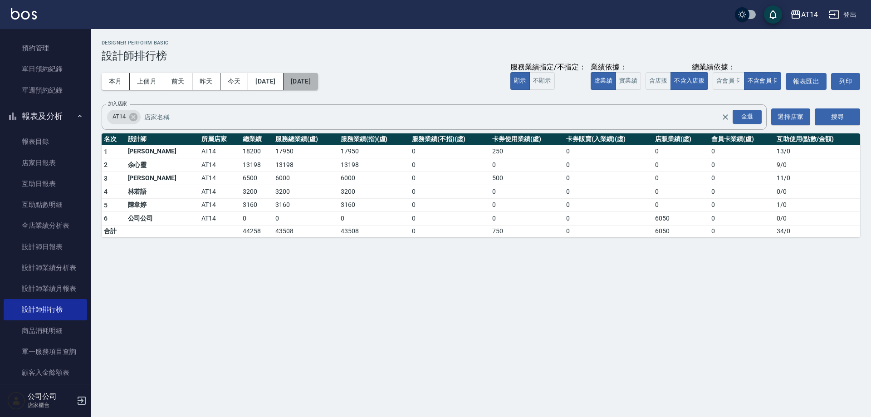
click at [300, 83] on button "2025/09/20" at bounding box center [301, 81] width 34 height 17
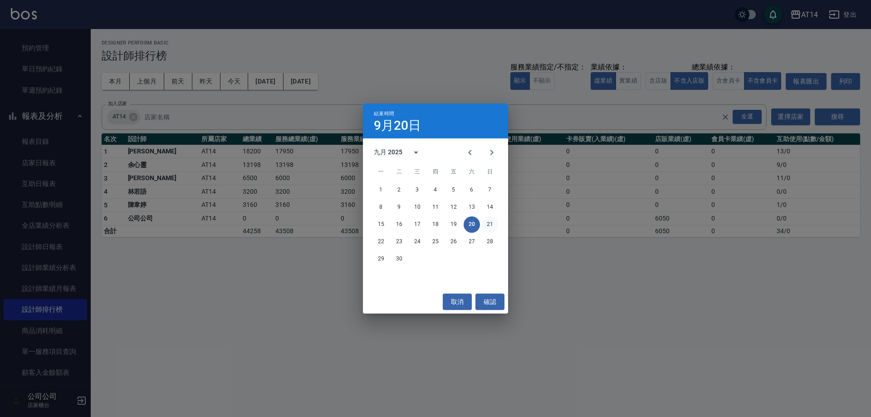
click at [490, 223] on button "21" at bounding box center [490, 224] width 16 height 16
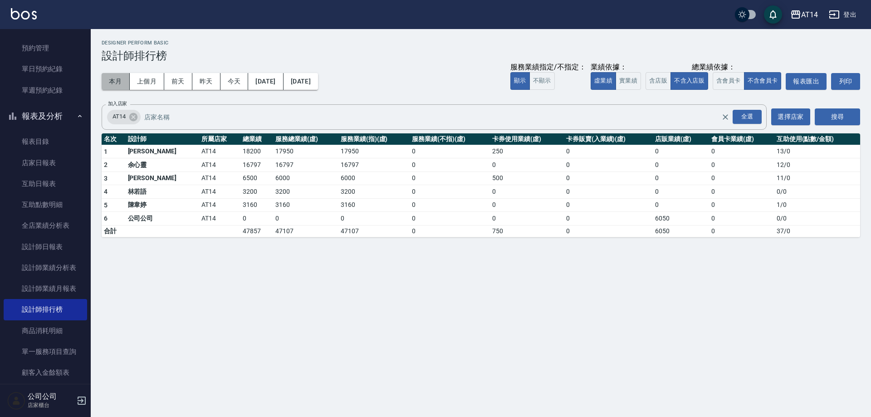
click at [115, 86] on button "本月" at bounding box center [116, 81] width 28 height 17
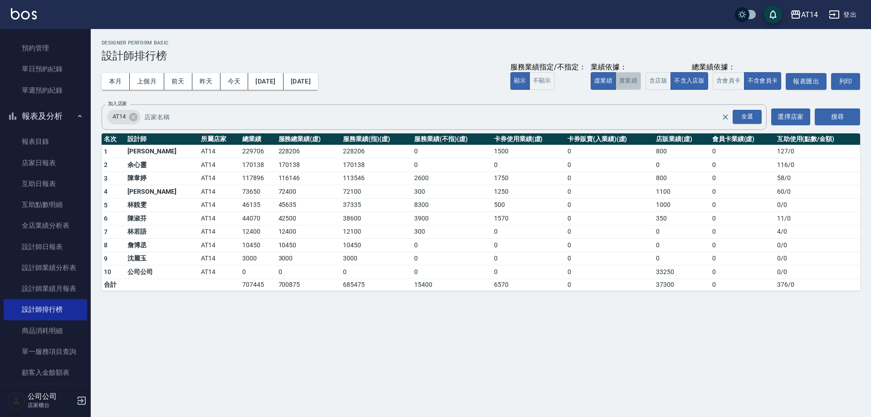
click at [630, 79] on button "實業績" at bounding box center [628, 81] width 25 height 18
click at [602, 80] on button "虛業績" at bounding box center [603, 81] width 25 height 18
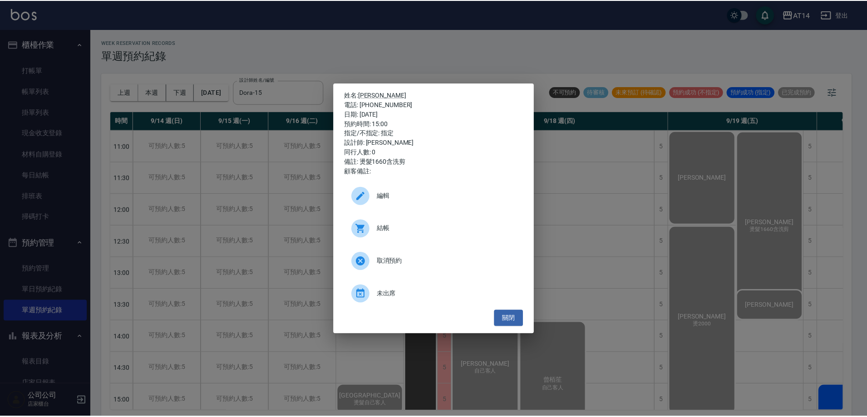
scroll to position [136, 60]
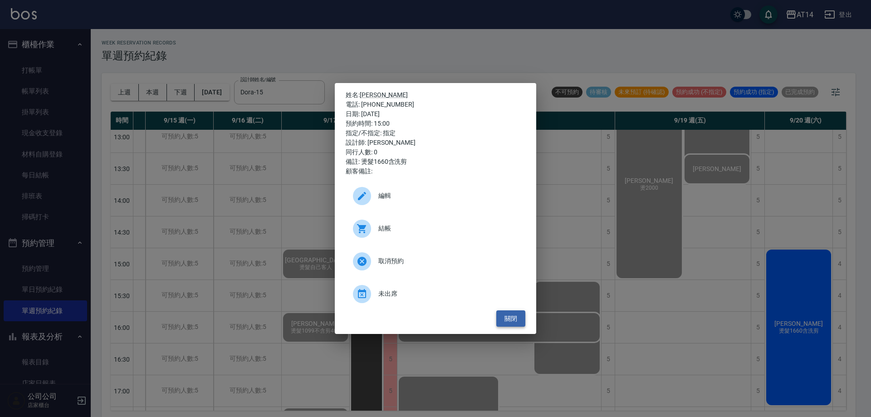
click at [522, 314] on button "關閉" at bounding box center [510, 318] width 29 height 17
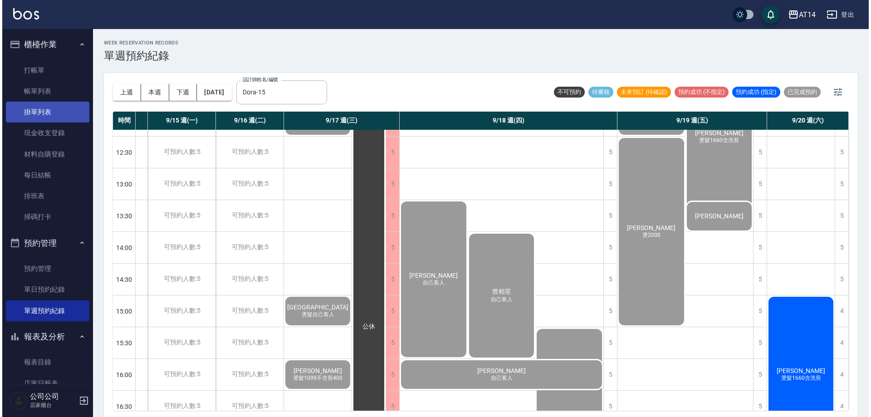
scroll to position [45, 56]
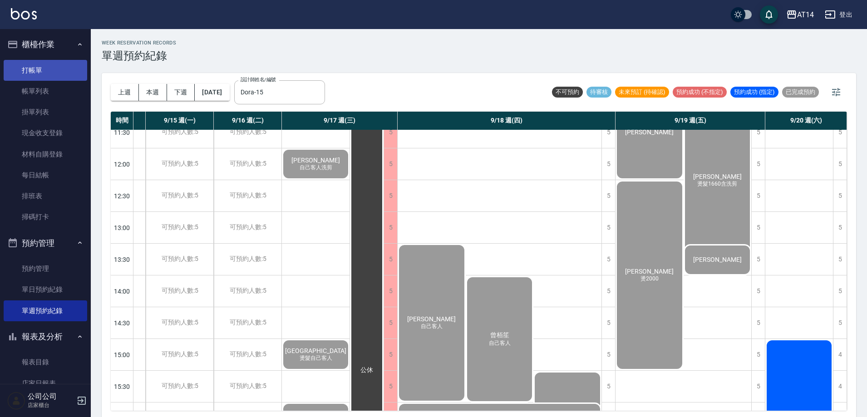
click at [24, 73] on link "打帳單" at bounding box center [45, 70] width 83 height 21
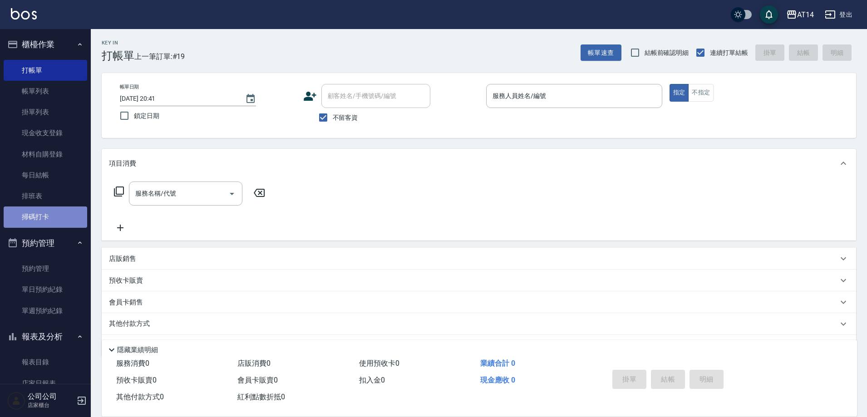
click at [72, 221] on link "掃碼打卡" at bounding box center [45, 216] width 83 height 21
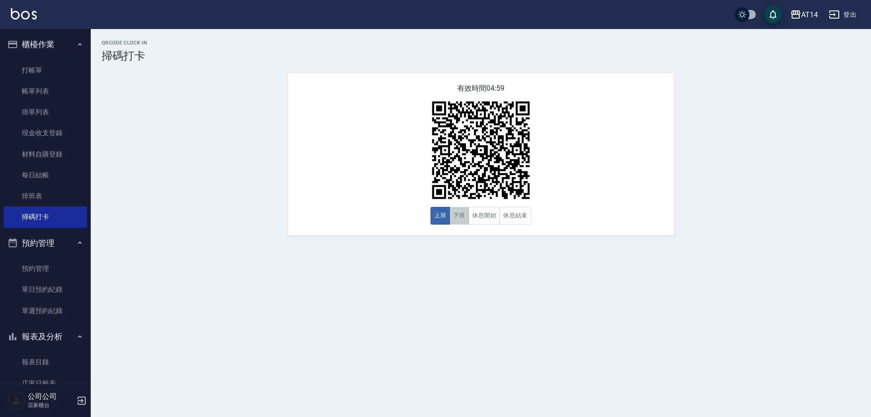
click at [460, 221] on button "下班" at bounding box center [460, 216] width 20 height 18
